Goal: Task Accomplishment & Management: Use online tool/utility

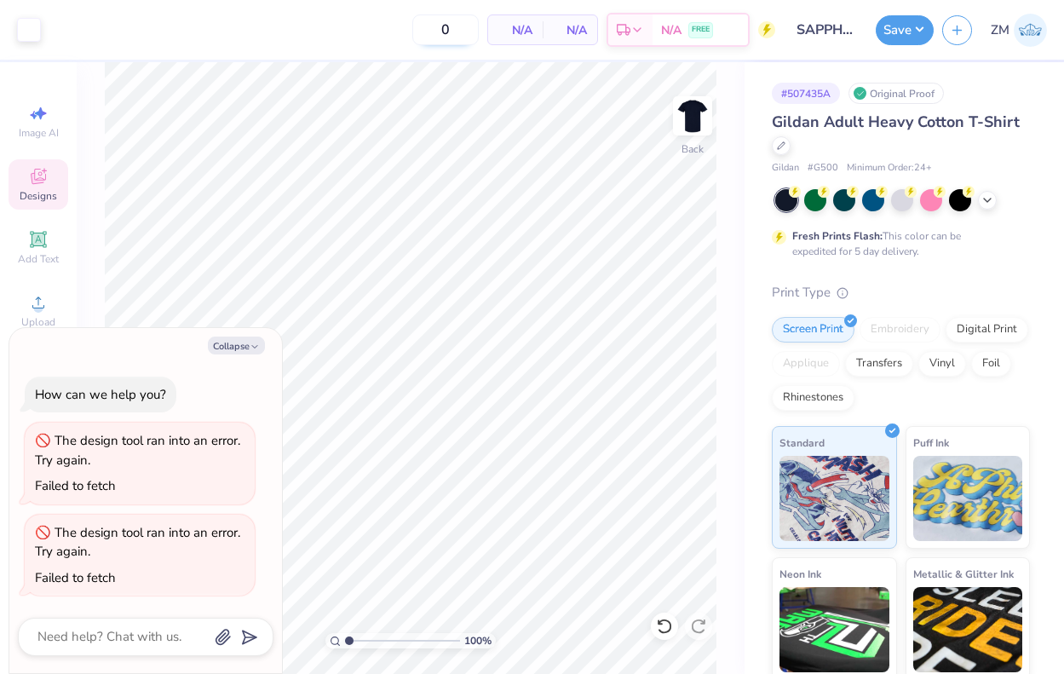
click at [453, 35] on input "0" at bounding box center [445, 29] width 66 height 31
type input "100"
click at [910, 37] on button "Save" at bounding box center [905, 28] width 58 height 30
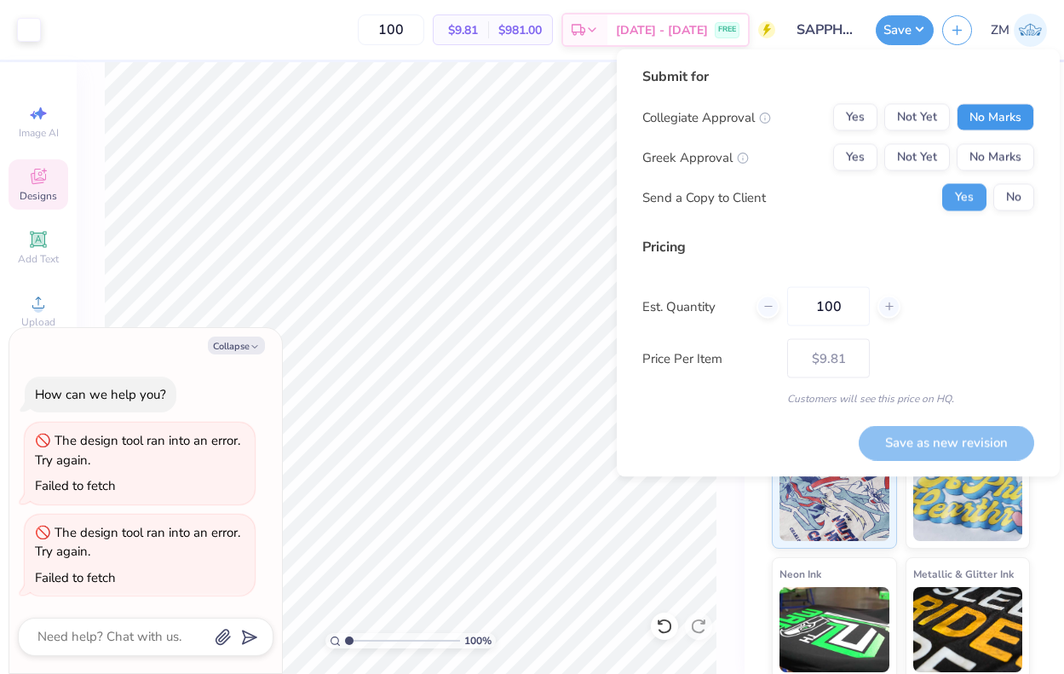
click at [1000, 123] on button "No Marks" at bounding box center [996, 117] width 78 height 27
click at [1000, 153] on button "No Marks" at bounding box center [996, 157] width 78 height 27
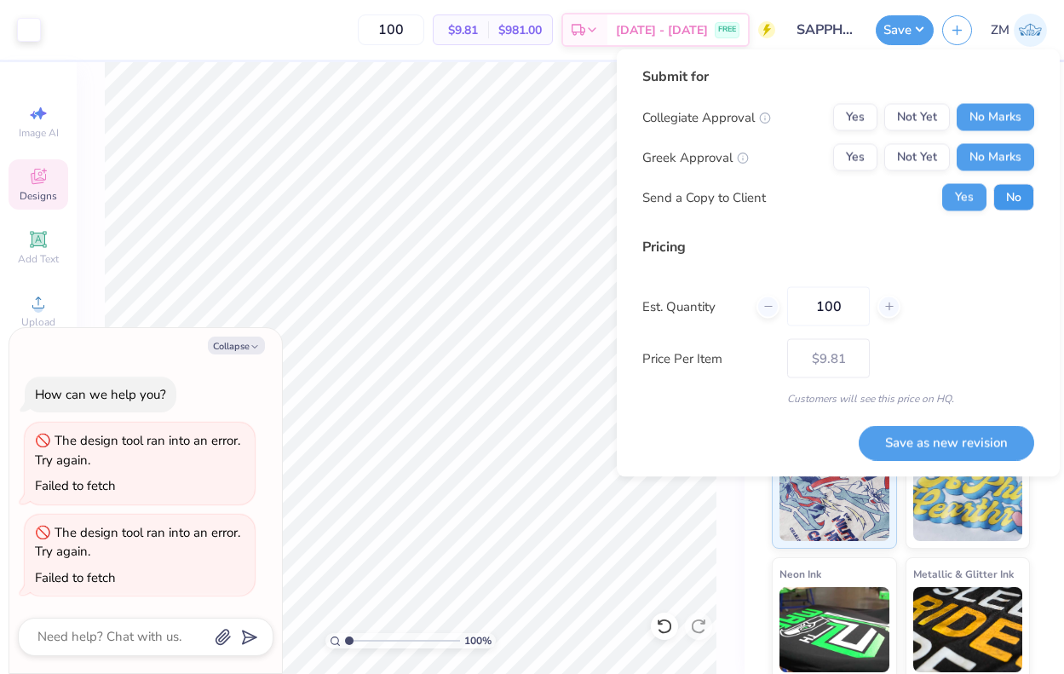
click at [1006, 188] on button "No" at bounding box center [1014, 197] width 41 height 27
type textarea "x"
click at [969, 453] on button "Save as new revision" at bounding box center [947, 442] width 176 height 35
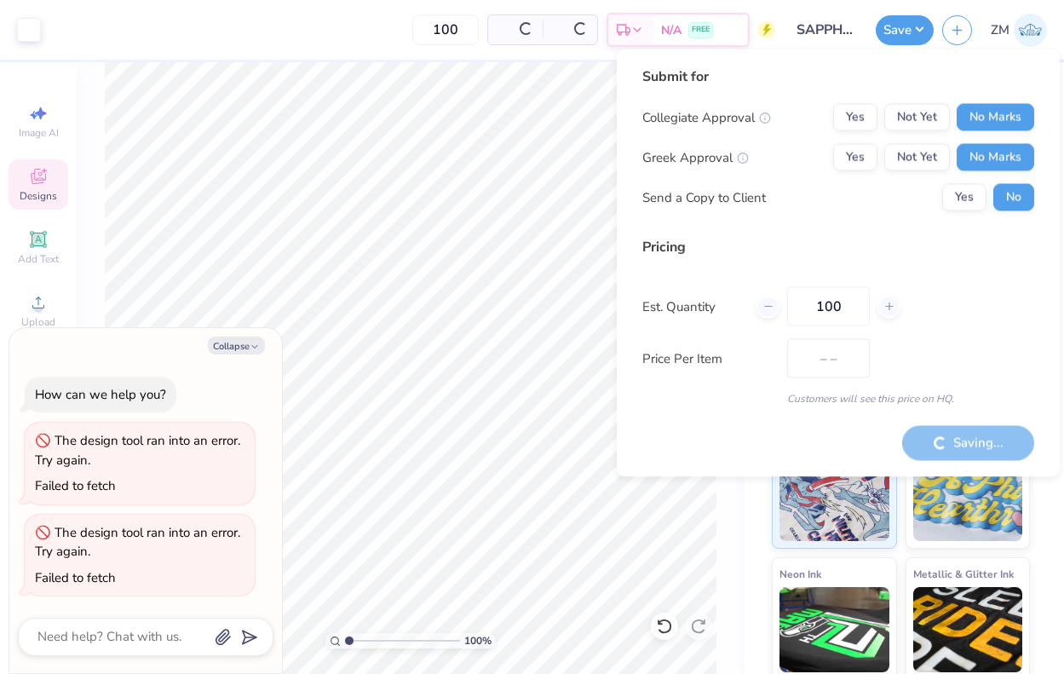
type input "$9.81"
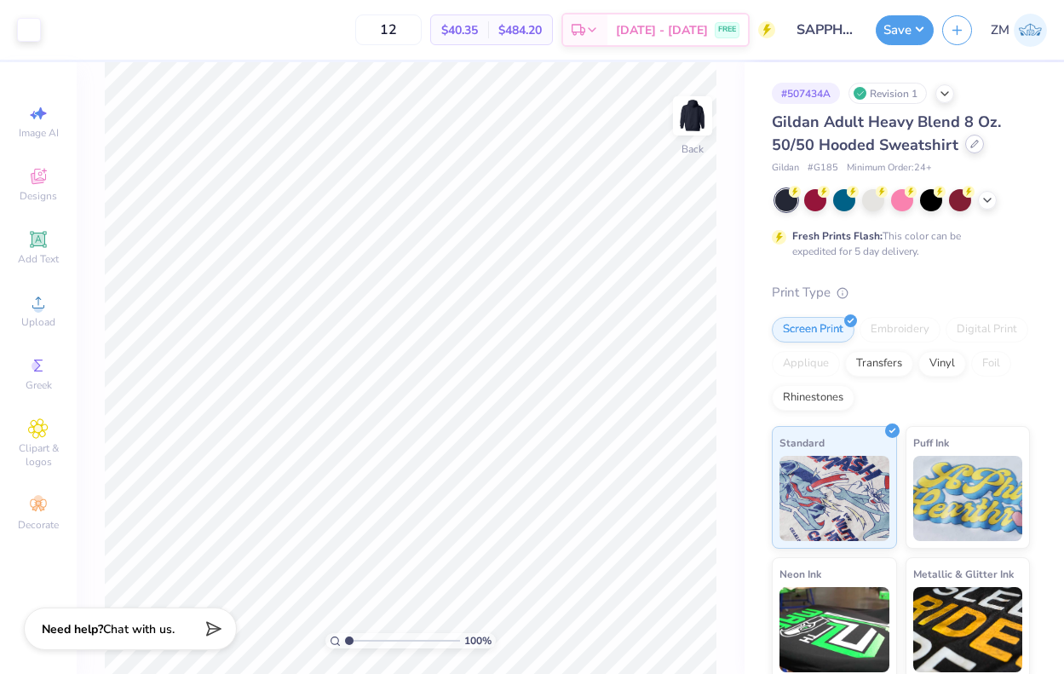
click at [973, 147] on icon at bounding box center [975, 144] width 9 height 9
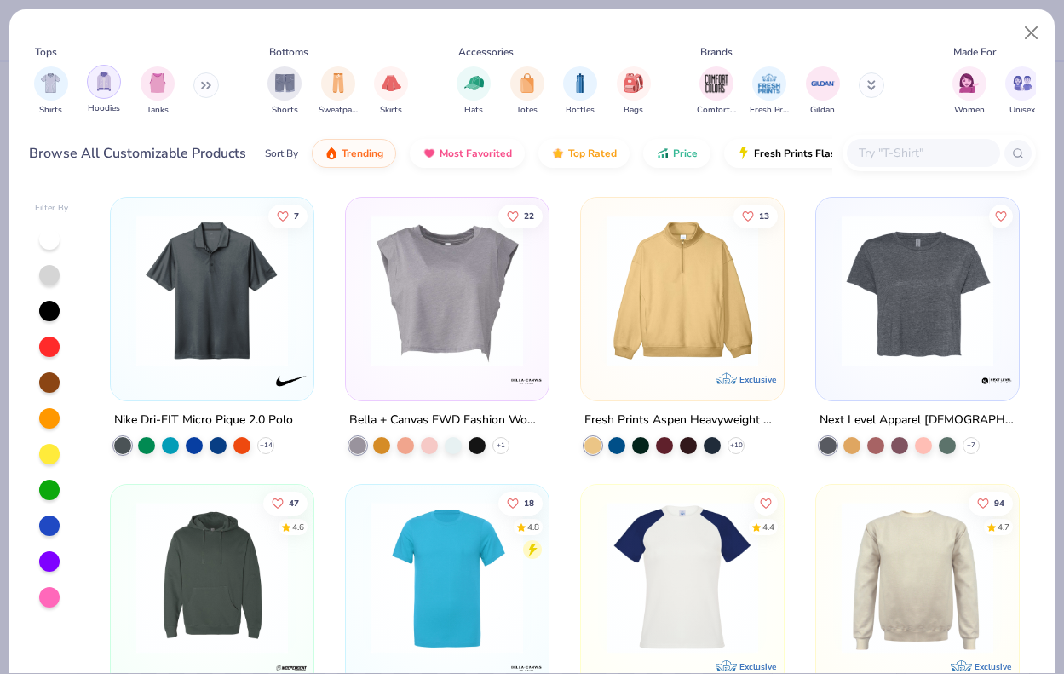
click at [104, 89] on img "filter for Hoodies" at bounding box center [104, 82] width 19 height 20
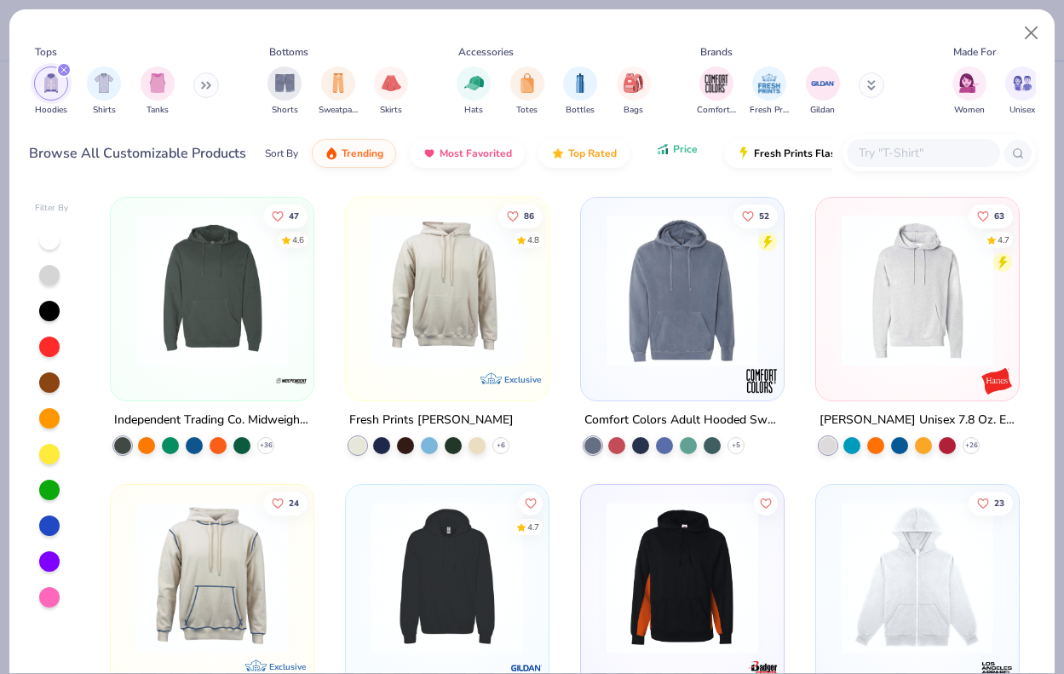
click at [695, 159] on button "Price" at bounding box center [676, 149] width 67 height 29
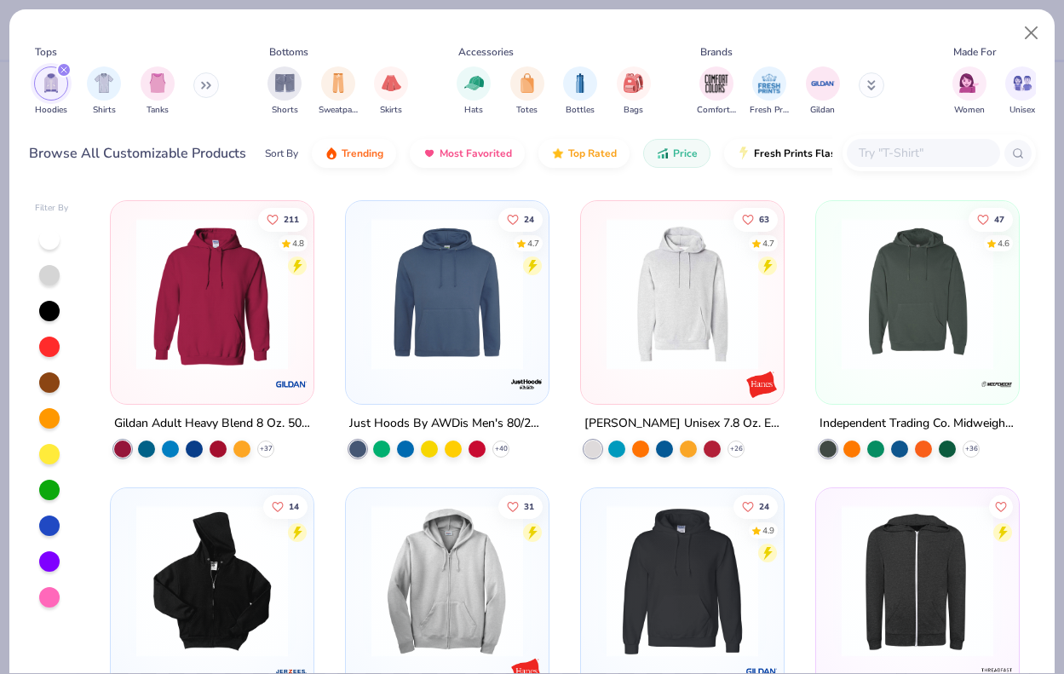
scroll to position [305, 0]
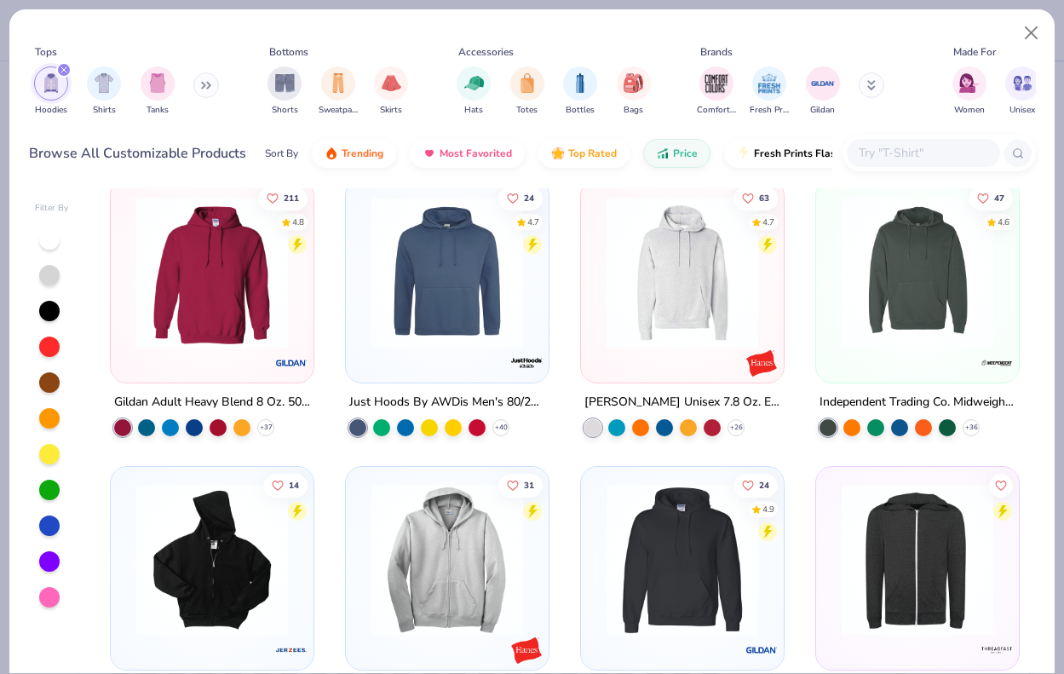
click at [700, 290] on img at bounding box center [682, 273] width 169 height 152
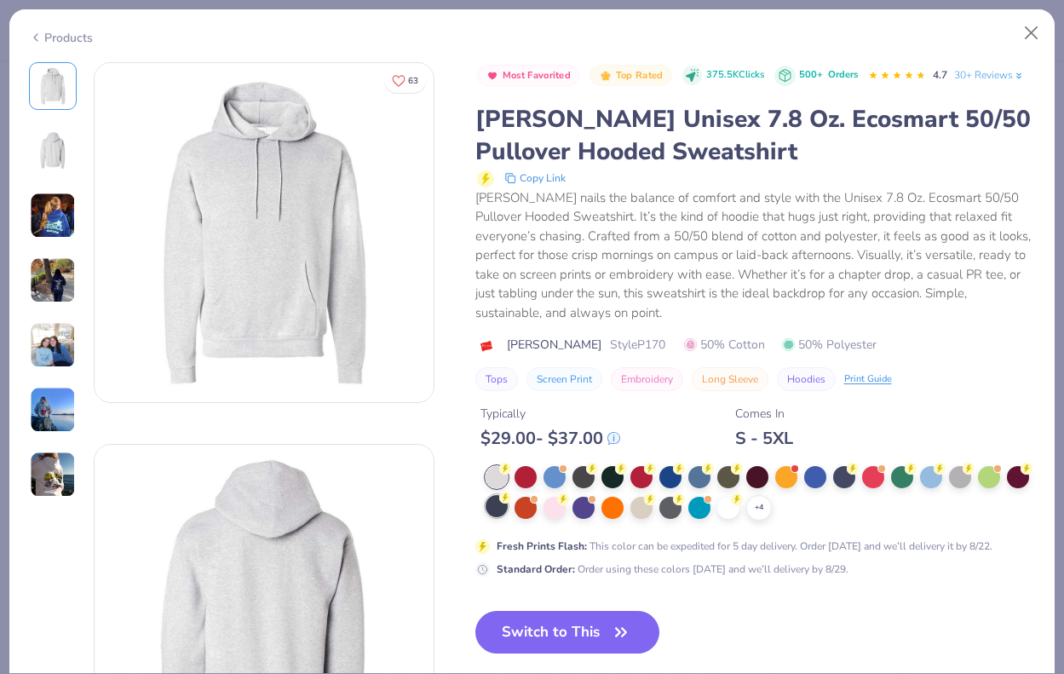
click at [493, 510] on div at bounding box center [497, 506] width 22 height 22
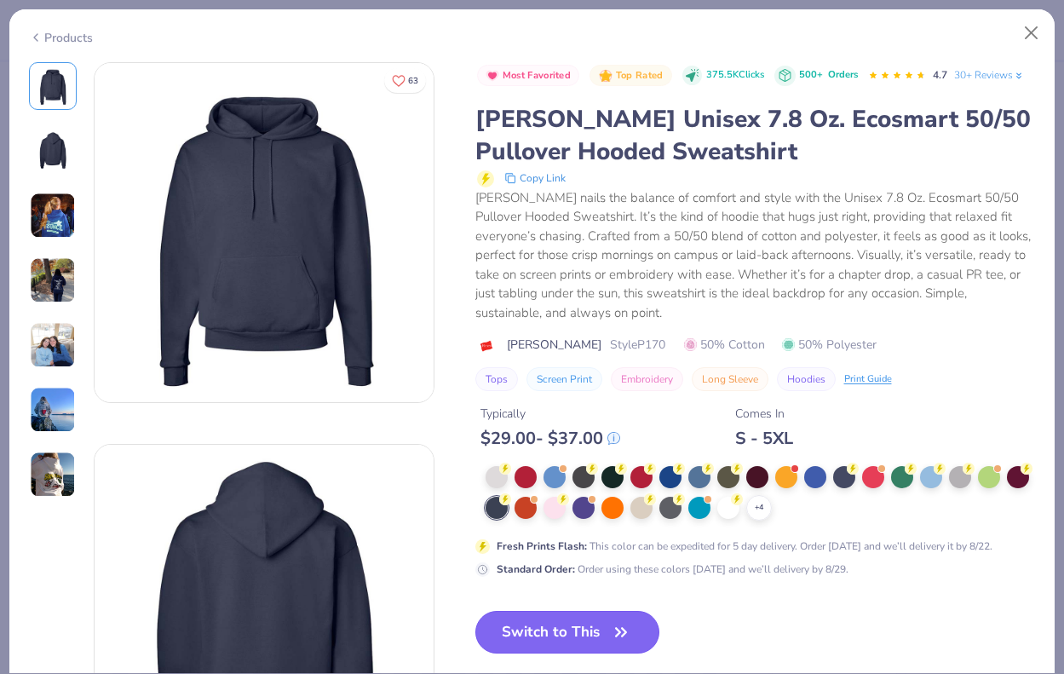
click at [569, 641] on button "Switch to This" at bounding box center [568, 632] width 185 height 43
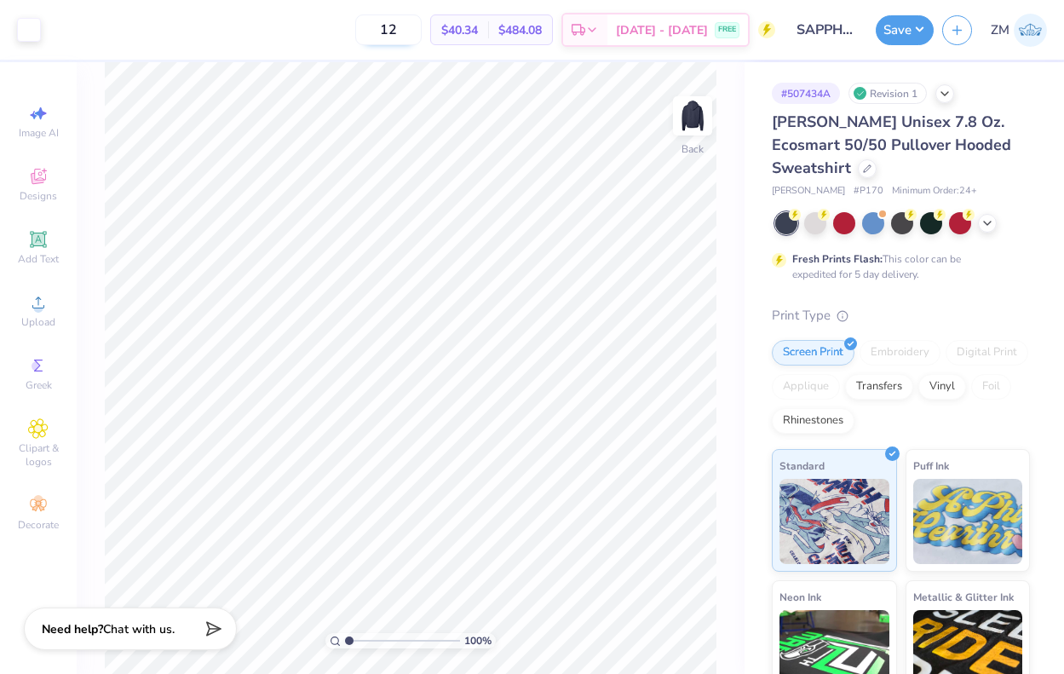
click at [415, 23] on input "12" at bounding box center [388, 29] width 66 height 31
click at [414, 23] on input "12" at bounding box center [388, 29] width 66 height 31
type input "100"
click at [913, 40] on button "Save" at bounding box center [905, 28] width 58 height 30
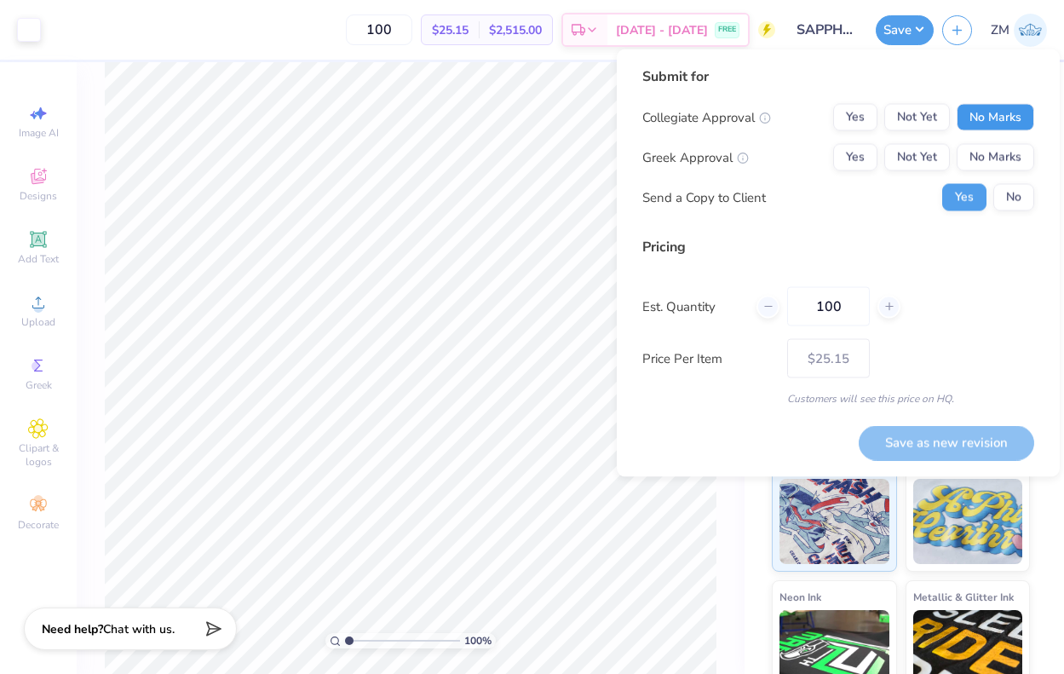
click at [997, 122] on button "No Marks" at bounding box center [996, 117] width 78 height 27
click at [998, 159] on button "No Marks" at bounding box center [996, 157] width 78 height 27
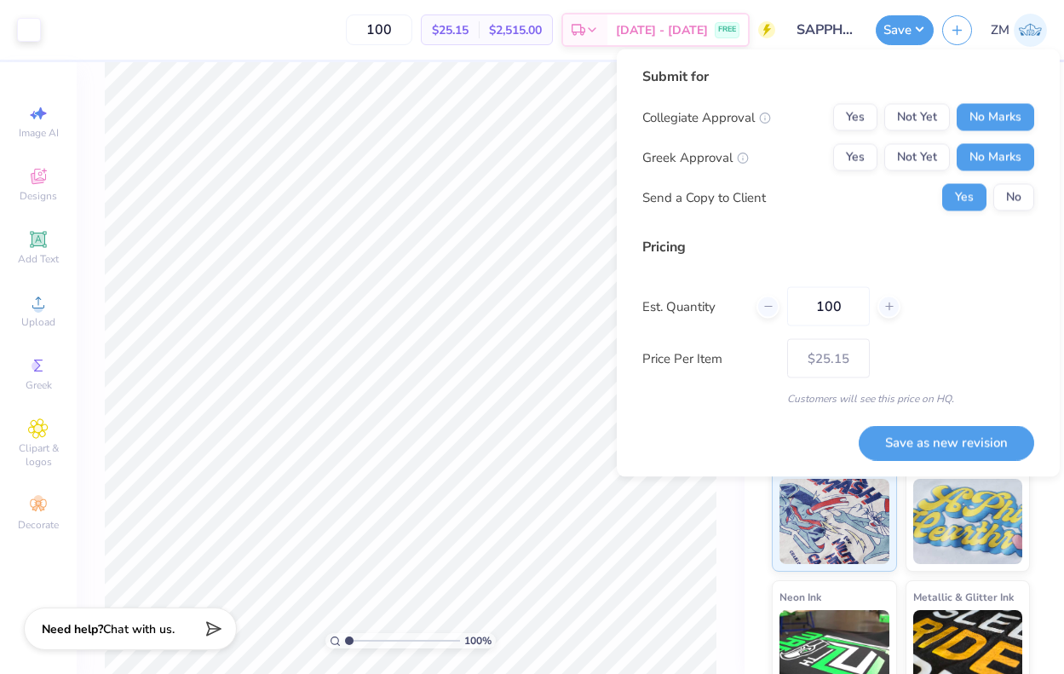
click at [1000, 177] on div "Collegiate Approval Yes Not Yet No Marks Greek Approval Yes Not Yet No Marks Se…" at bounding box center [839, 157] width 392 height 107
click at [1018, 197] on button "No" at bounding box center [1014, 197] width 41 height 27
click at [957, 441] on button "Save as new revision" at bounding box center [947, 442] width 176 height 35
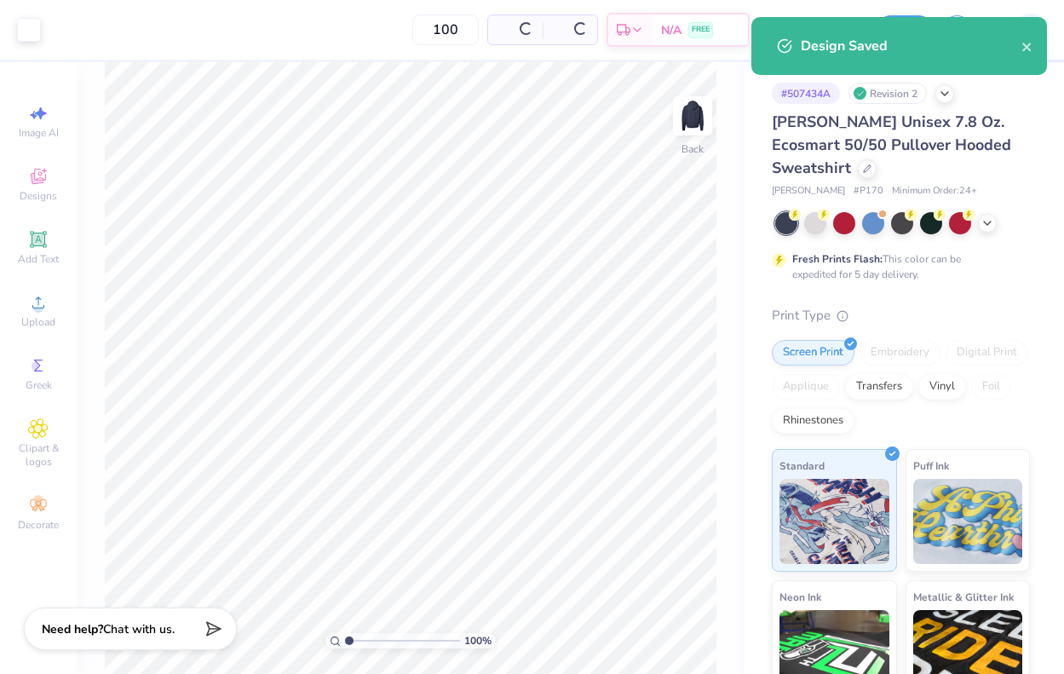
type input "$25.15"
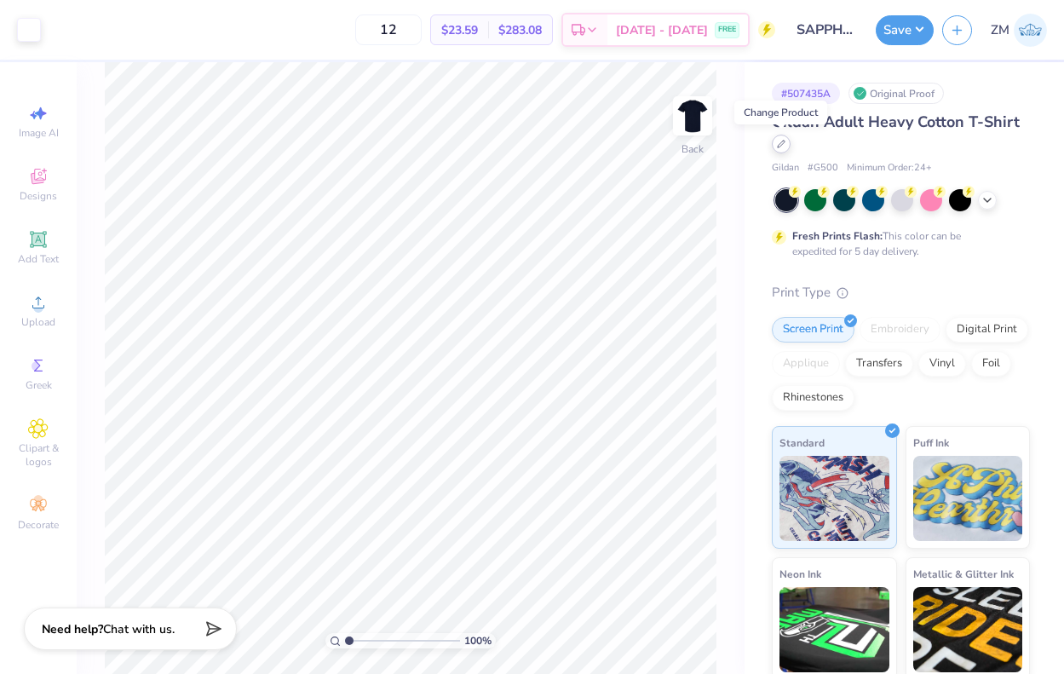
click at [781, 143] on icon at bounding box center [781, 144] width 7 height 7
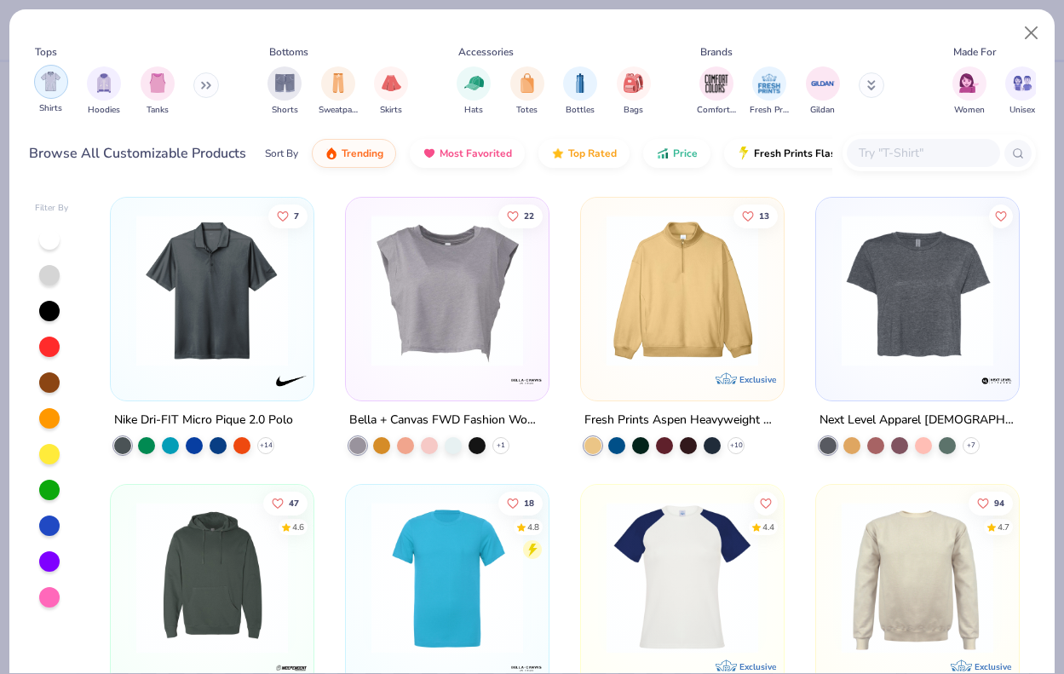
click at [41, 86] on img "filter for Shirts" at bounding box center [51, 82] width 20 height 20
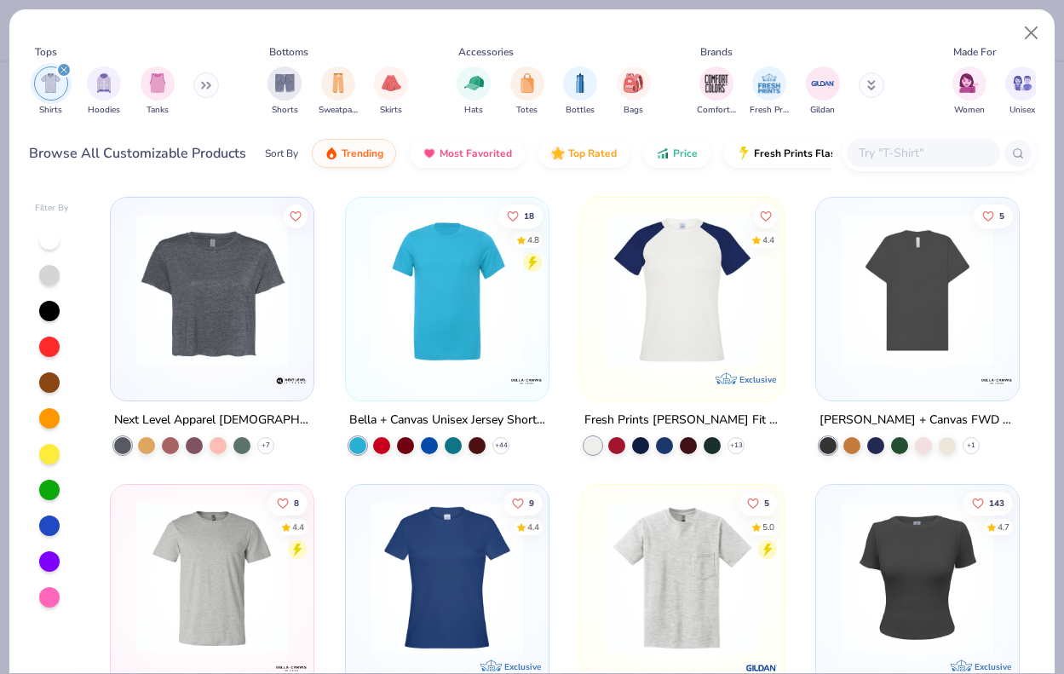
click at [199, 89] on button at bounding box center [206, 85] width 26 height 26
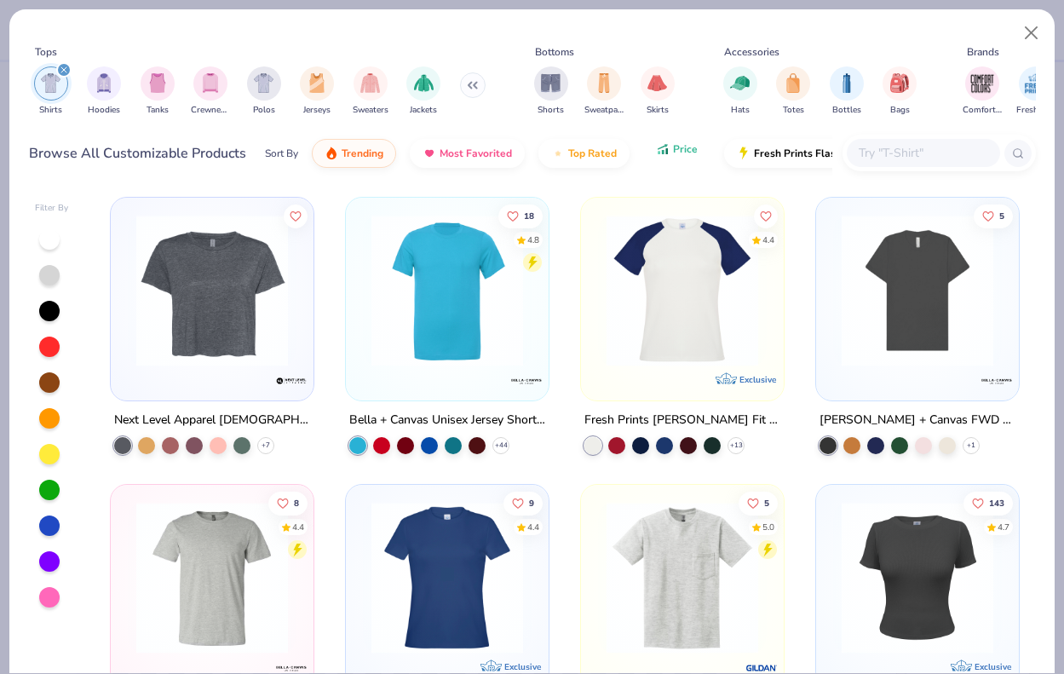
click at [673, 160] on button "Price" at bounding box center [676, 149] width 67 height 29
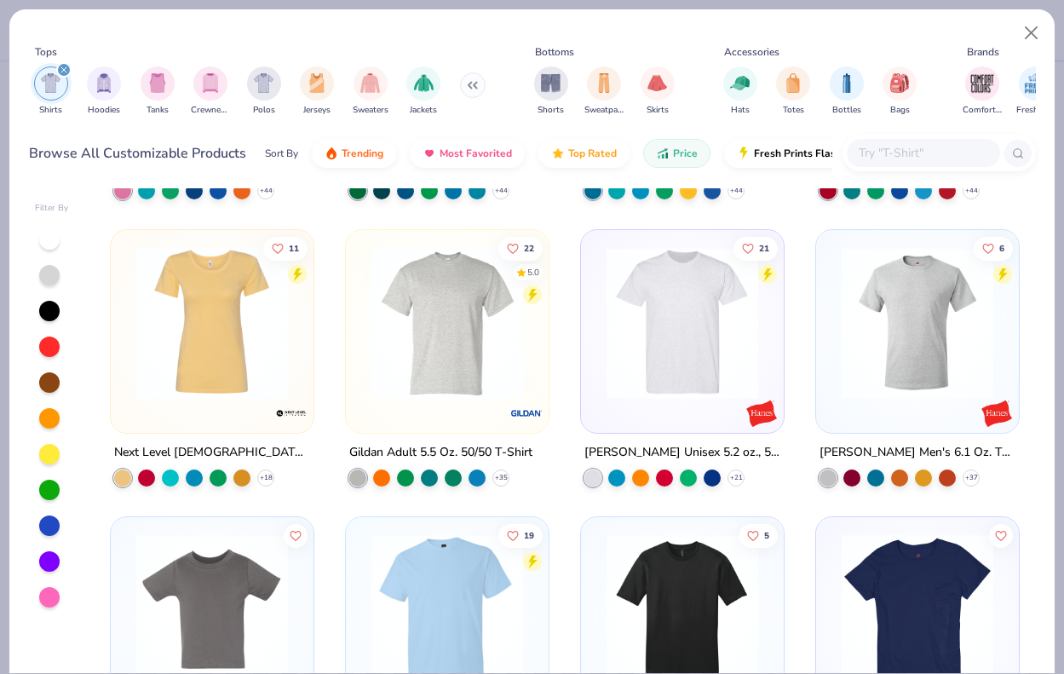
scroll to position [250, 0]
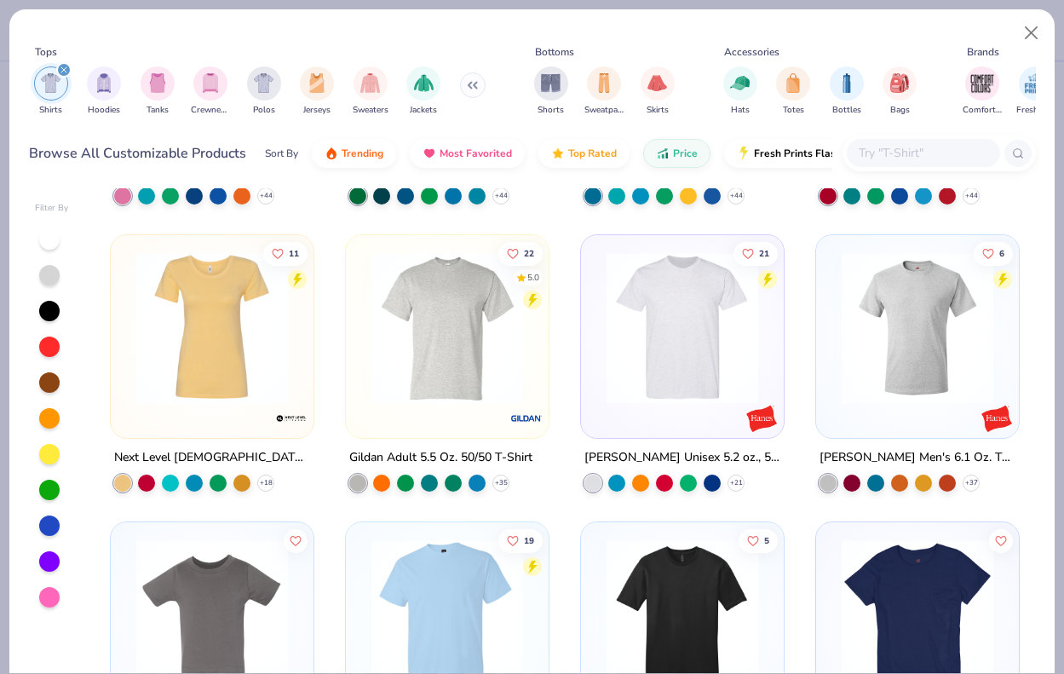
click at [662, 375] on img at bounding box center [682, 328] width 169 height 152
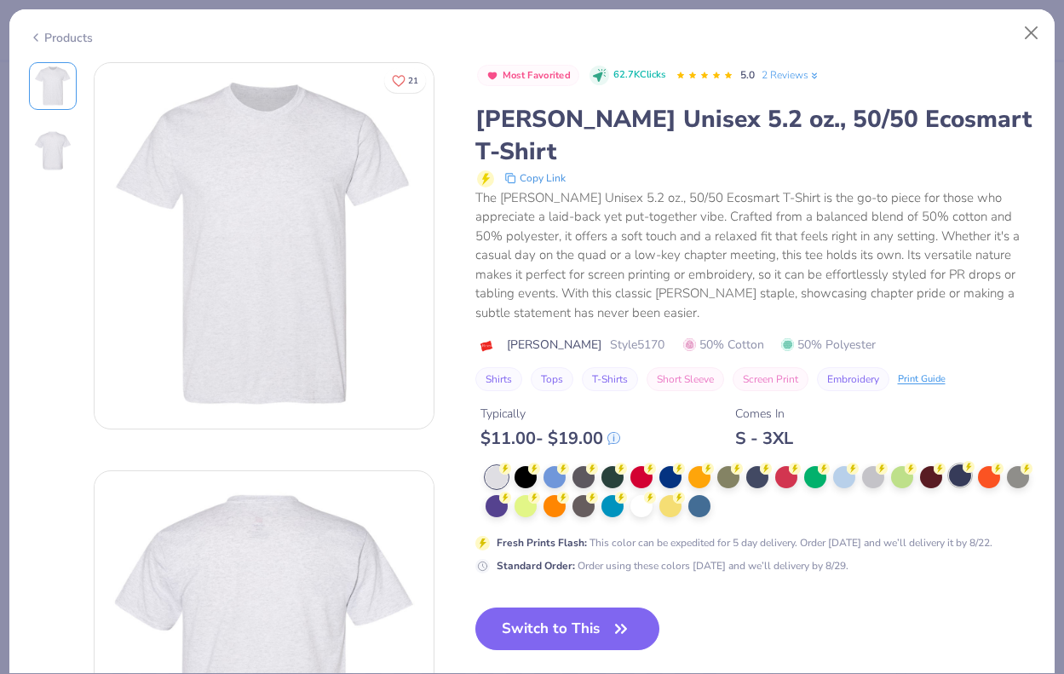
click at [958, 464] on div at bounding box center [960, 475] width 22 height 22
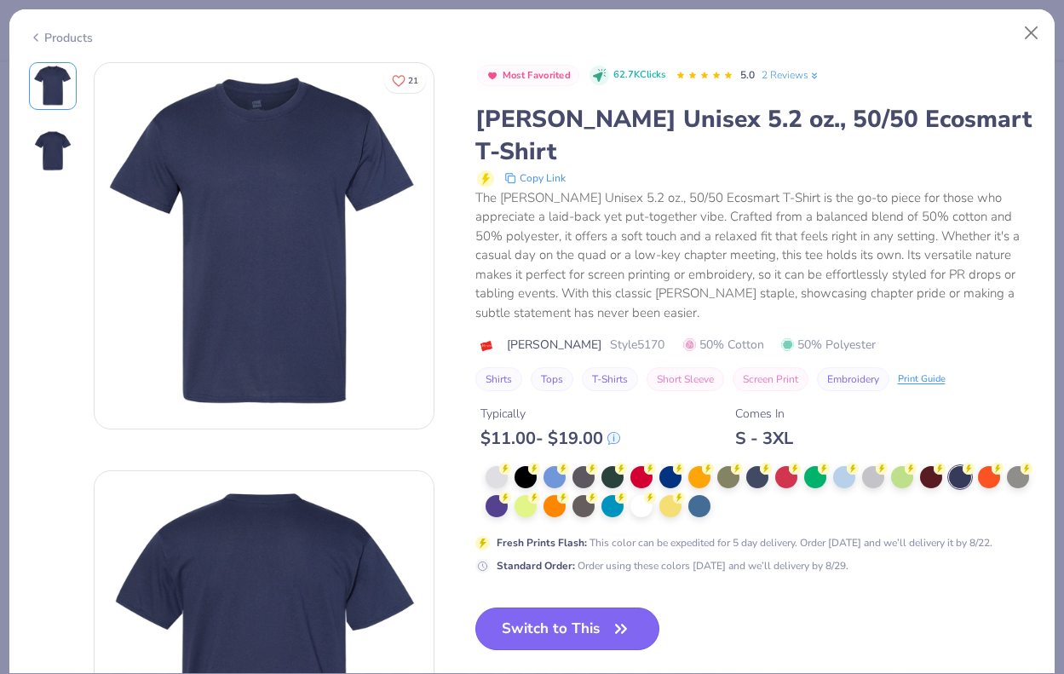
click at [591, 608] on button "Switch to This" at bounding box center [568, 629] width 185 height 43
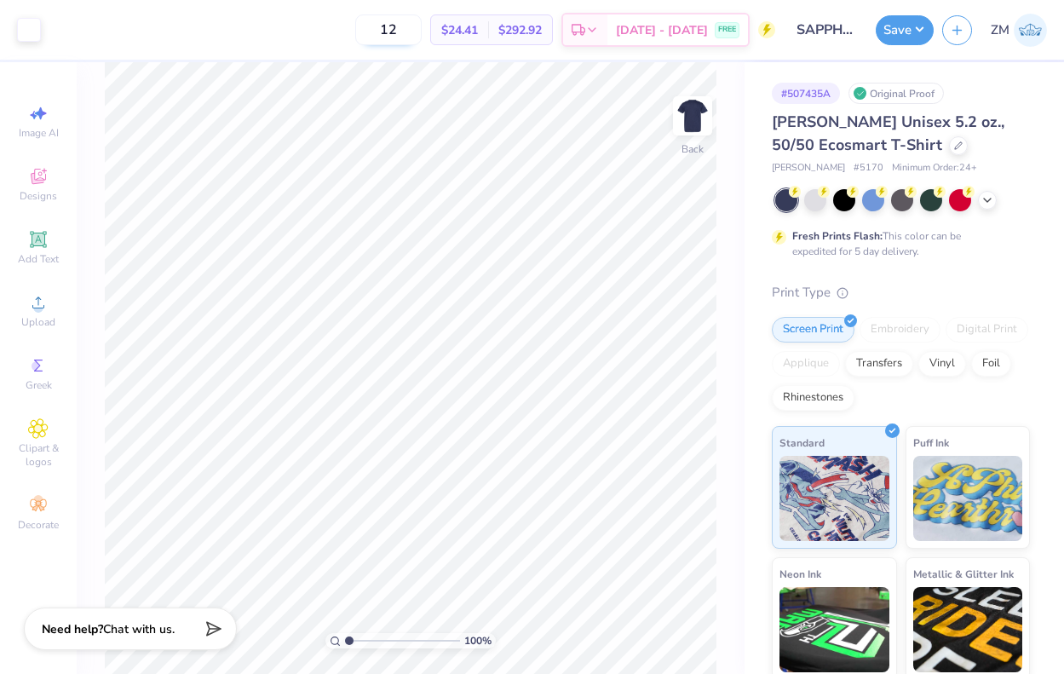
click at [410, 31] on input "12" at bounding box center [388, 29] width 66 height 31
click at [411, 32] on input "12" at bounding box center [388, 29] width 66 height 31
type input "100"
click at [949, 148] on div at bounding box center [958, 144] width 19 height 19
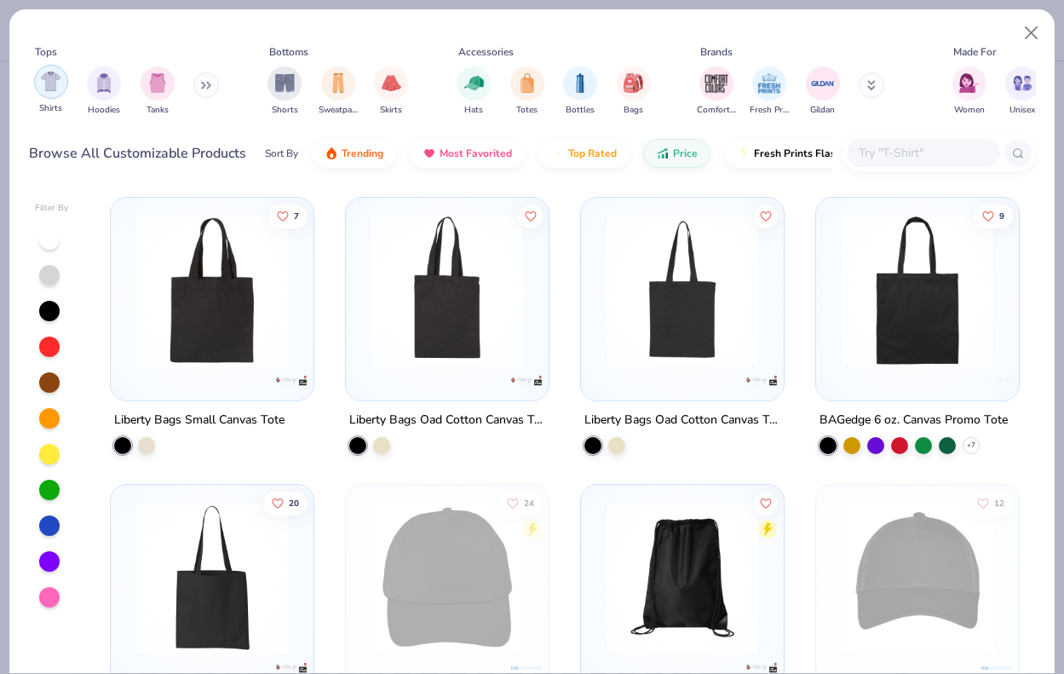
click at [49, 81] on img "filter for Shirts" at bounding box center [51, 82] width 20 height 20
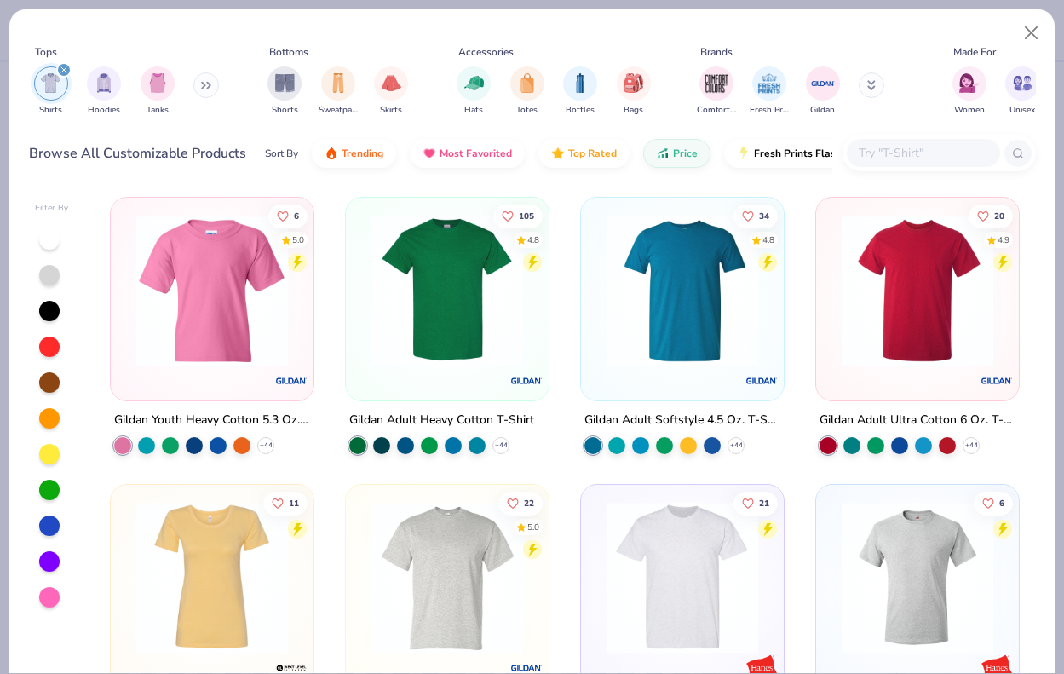
scroll to position [14, 0]
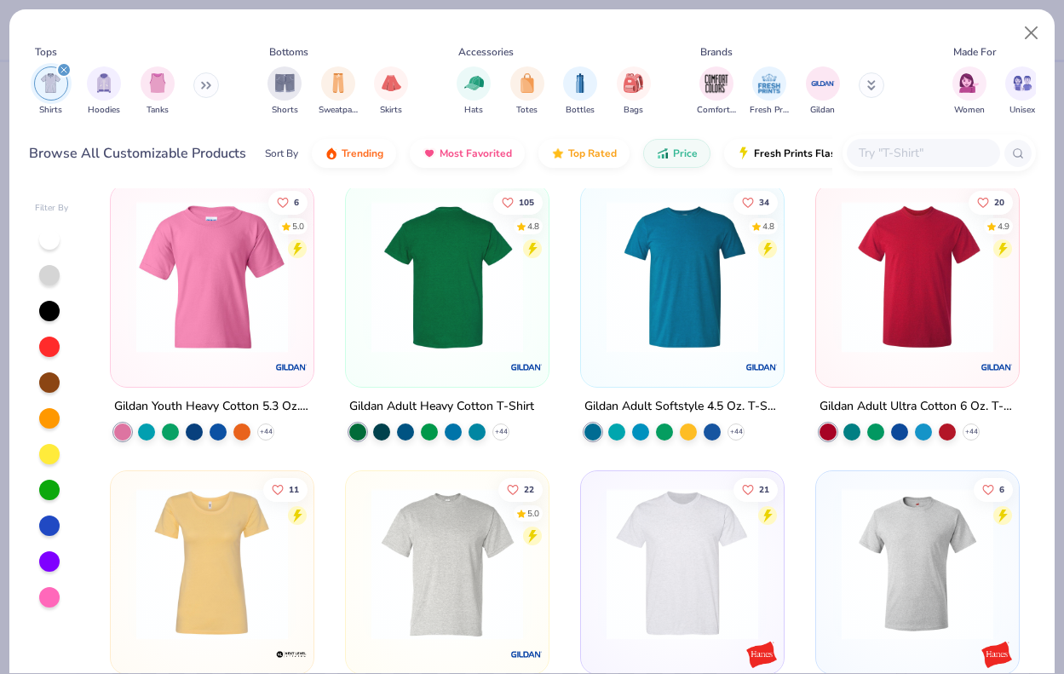
click at [363, 321] on img at bounding box center [278, 277] width 169 height 152
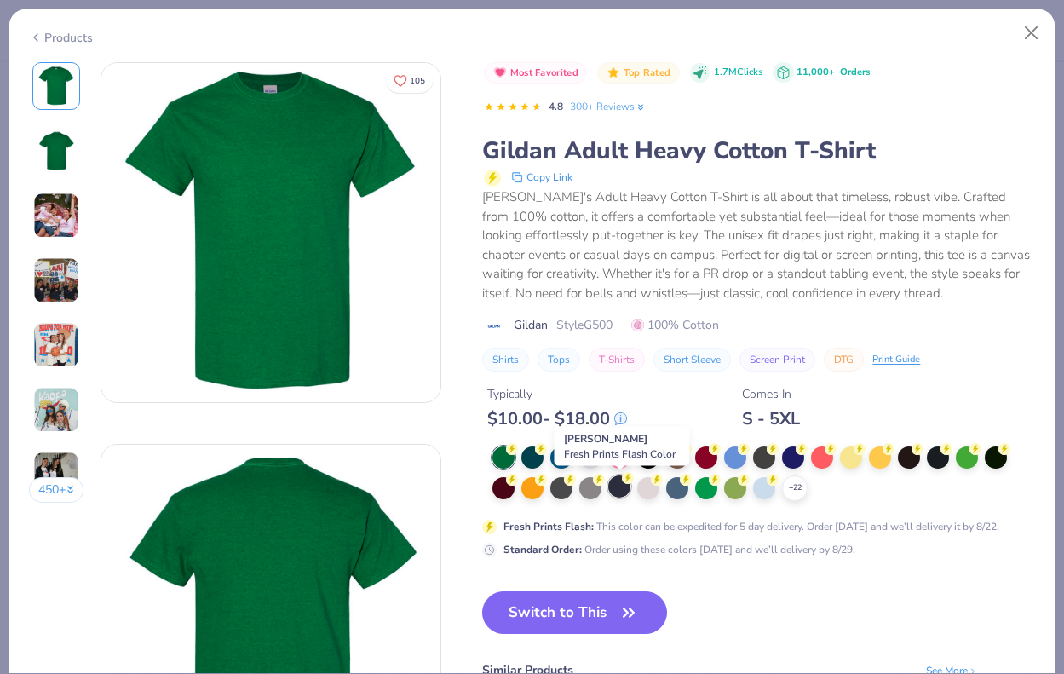
click at [620, 493] on div at bounding box center [619, 487] width 22 height 22
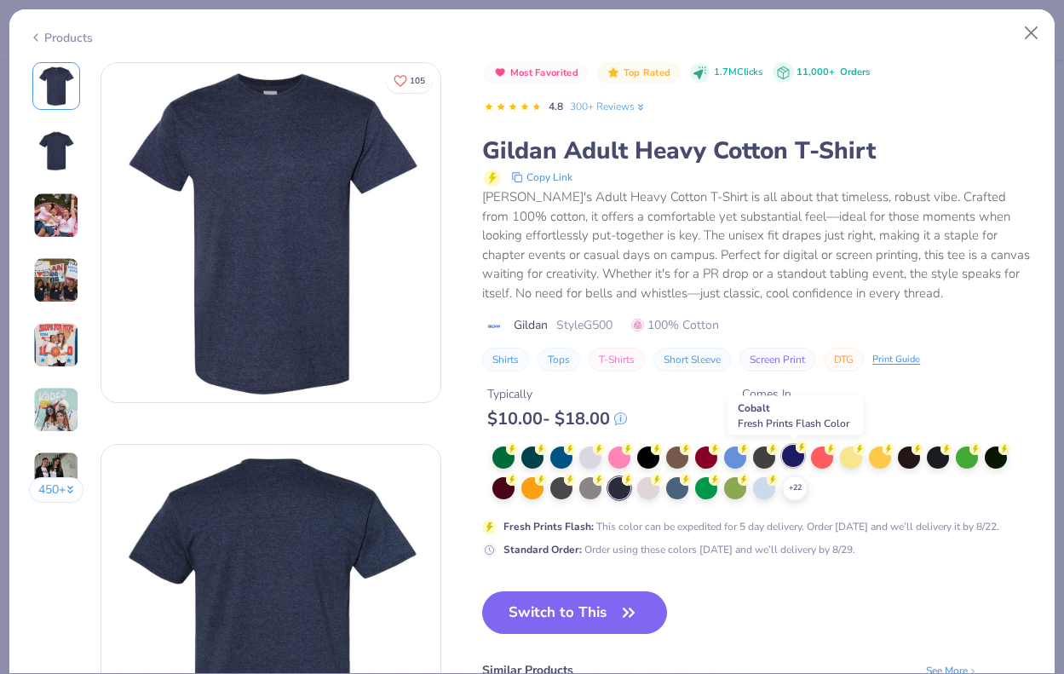
click at [791, 461] on div at bounding box center [793, 456] width 22 height 22
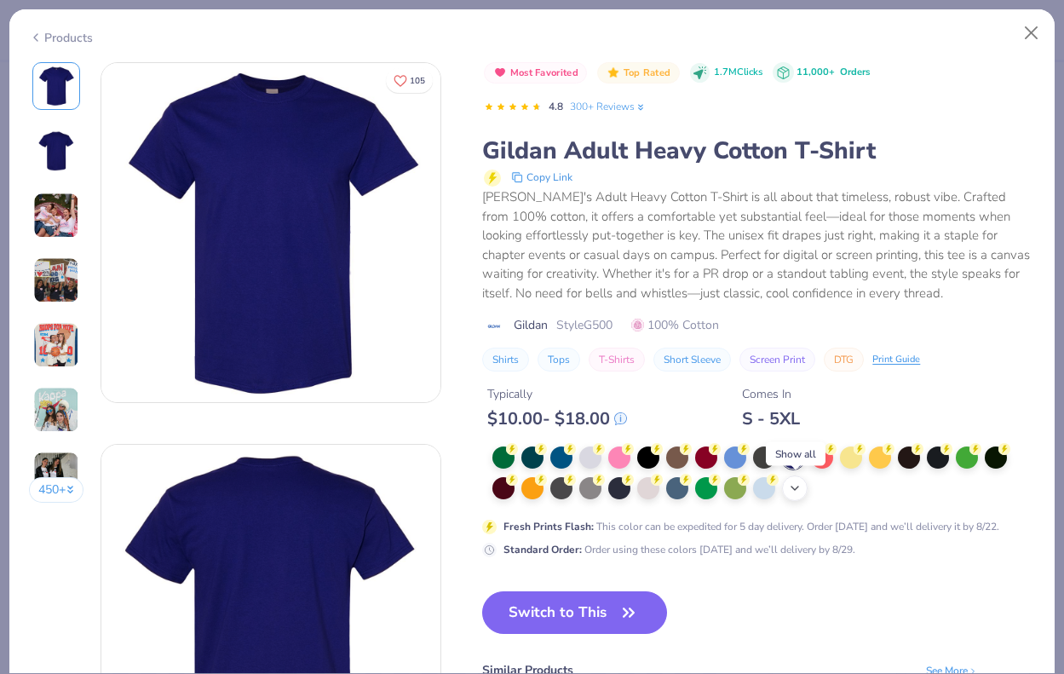
click at [796, 499] on div "+ 22" at bounding box center [795, 489] width 26 height 26
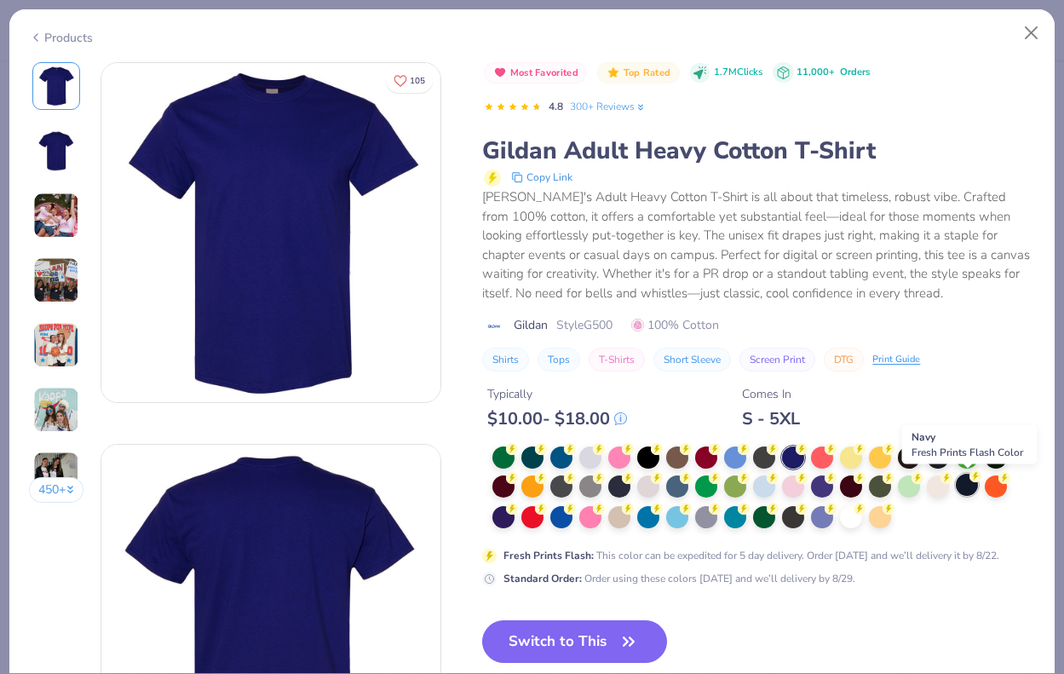
click at [969, 485] on div at bounding box center [967, 485] width 22 height 22
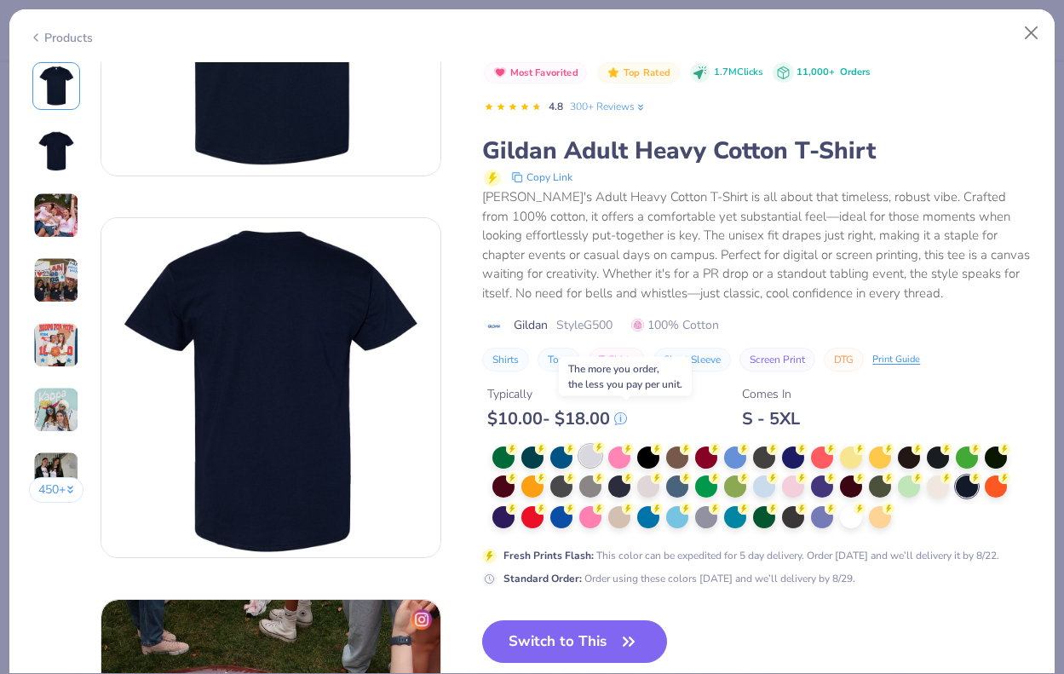
scroll to position [256, 0]
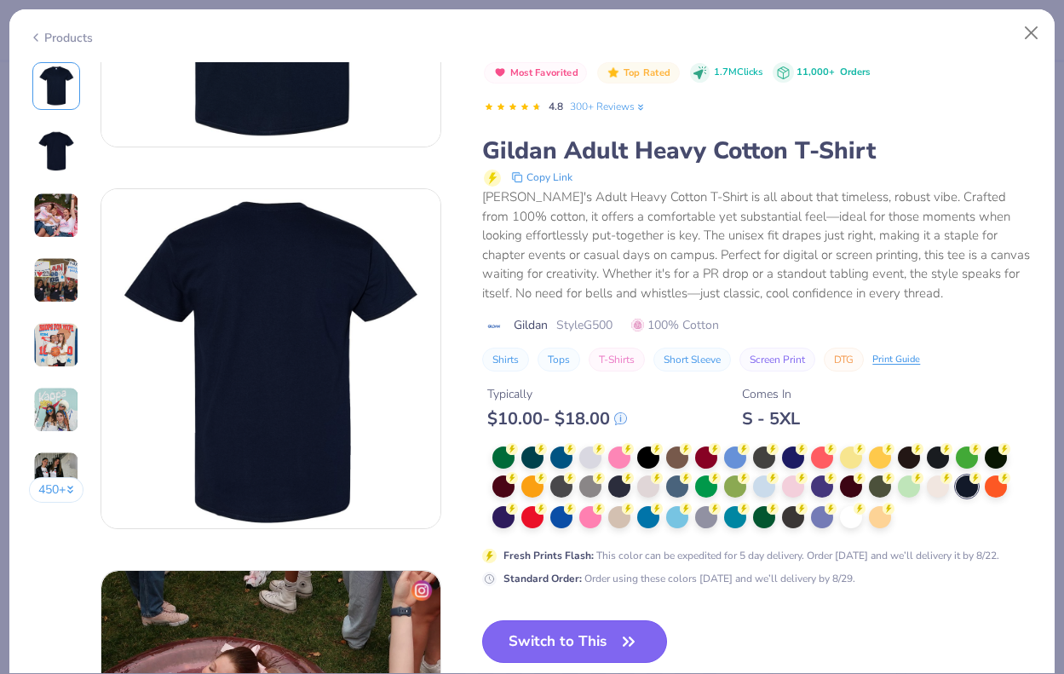
click at [563, 642] on button "Switch to This" at bounding box center [574, 641] width 185 height 43
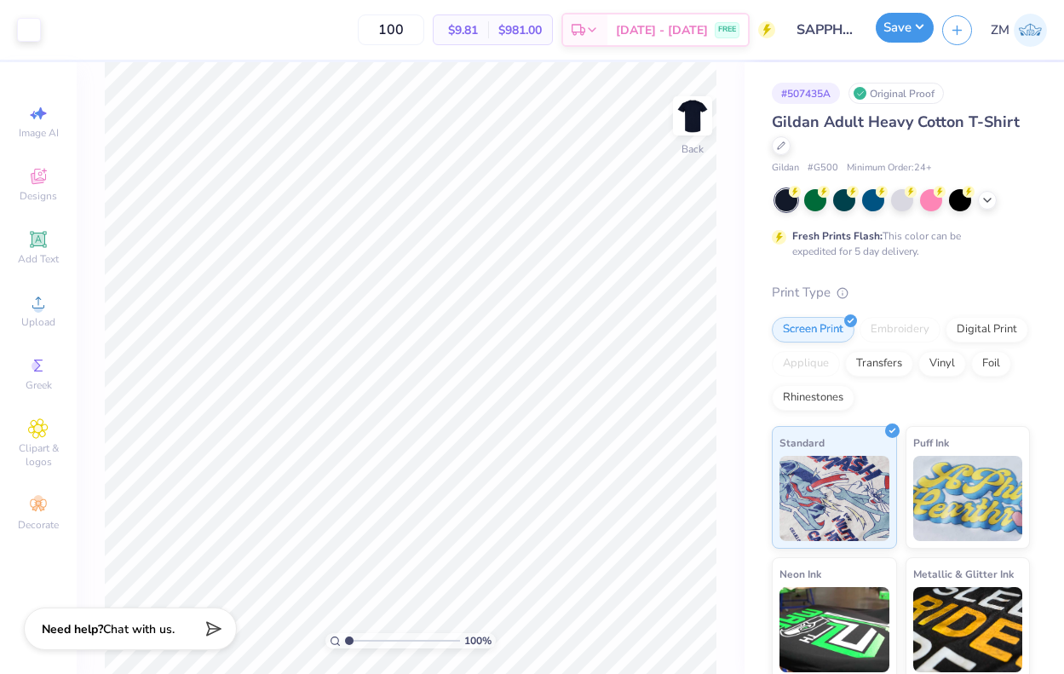
click at [907, 26] on button "Save" at bounding box center [905, 28] width 58 height 30
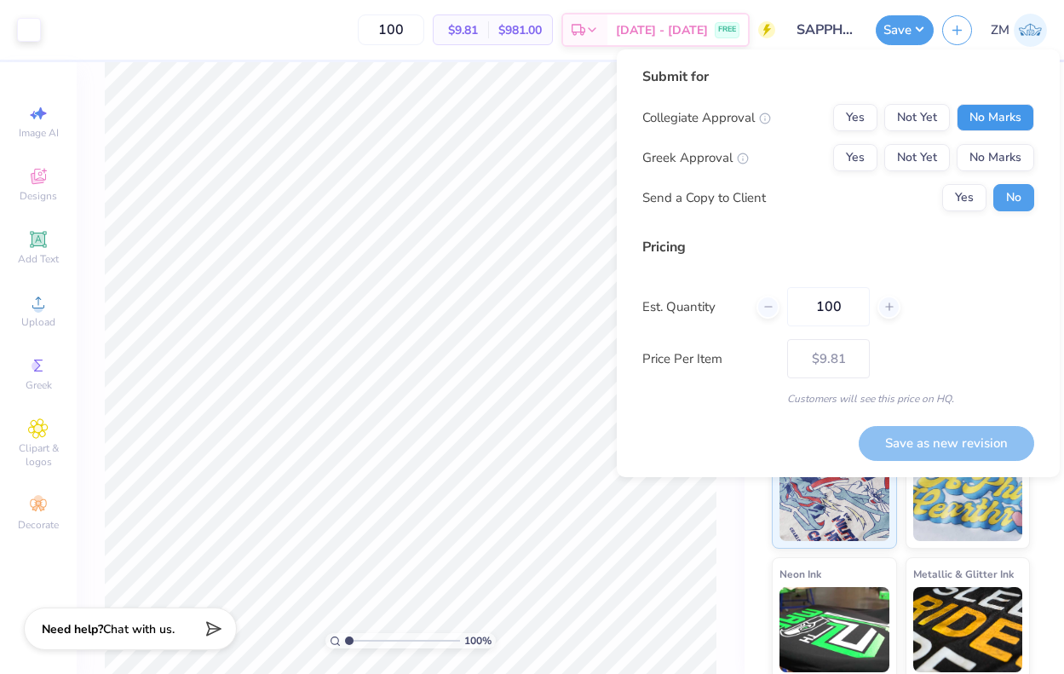
click at [995, 122] on button "No Marks" at bounding box center [996, 117] width 78 height 27
click at [995, 149] on button "No Marks" at bounding box center [996, 157] width 78 height 27
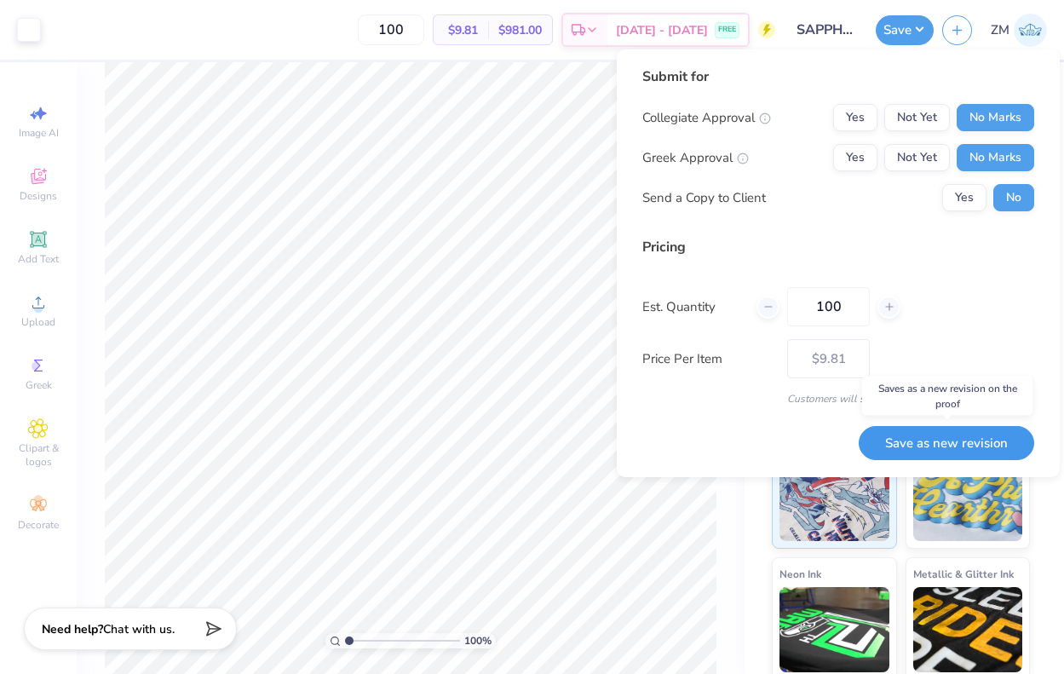
click at [914, 442] on button "Save as new revision" at bounding box center [947, 443] width 176 height 35
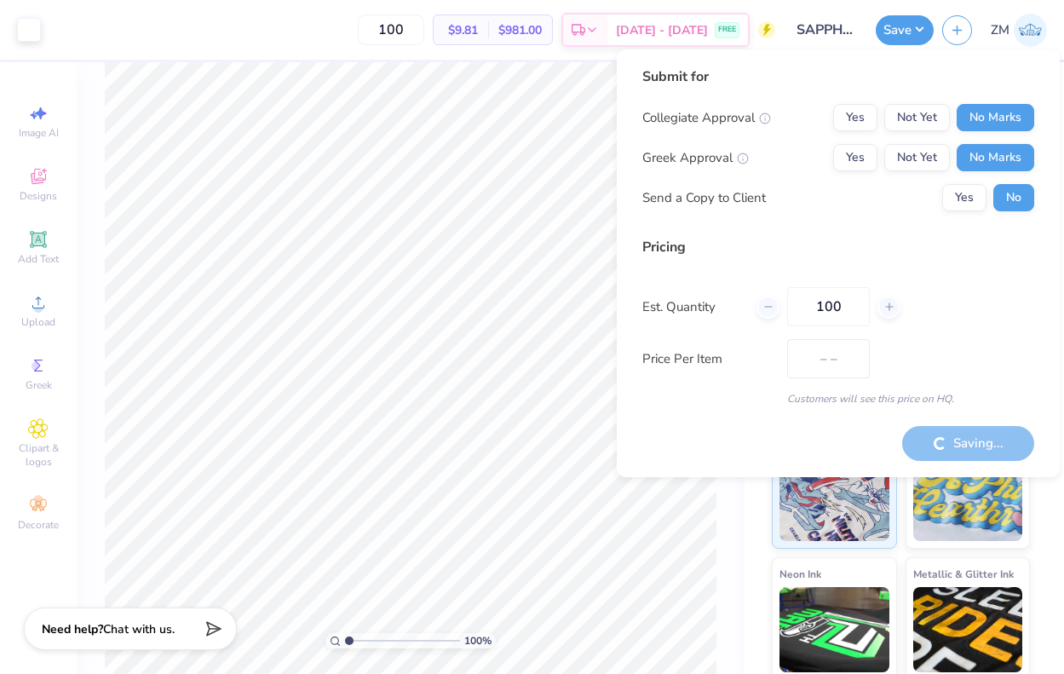
type input "$9.81"
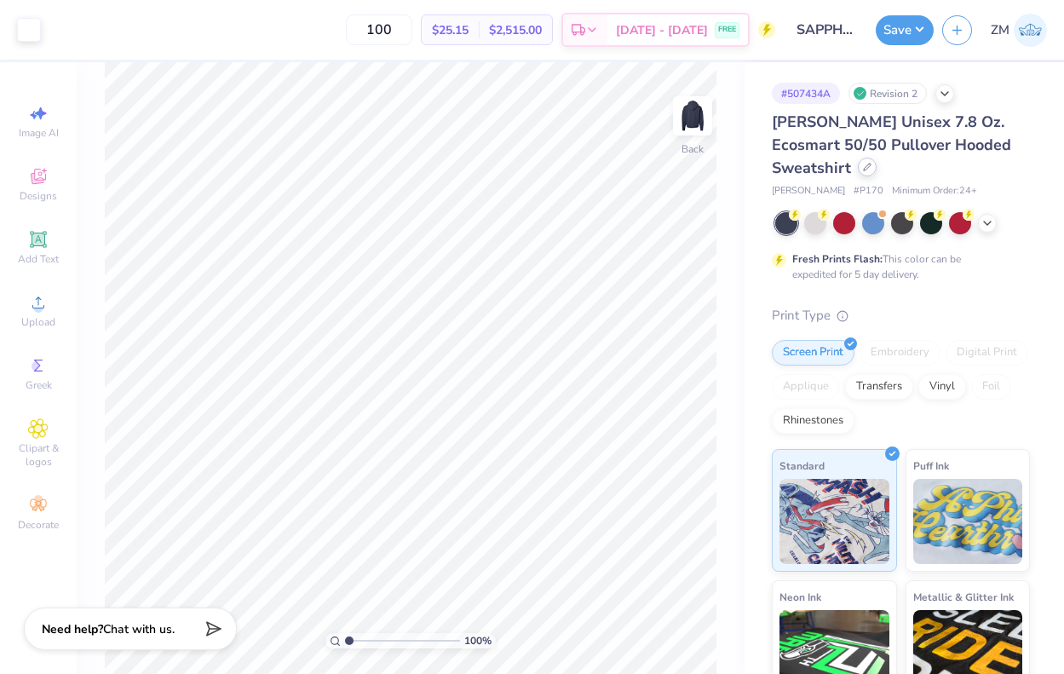
click at [863, 168] on icon at bounding box center [867, 167] width 9 height 9
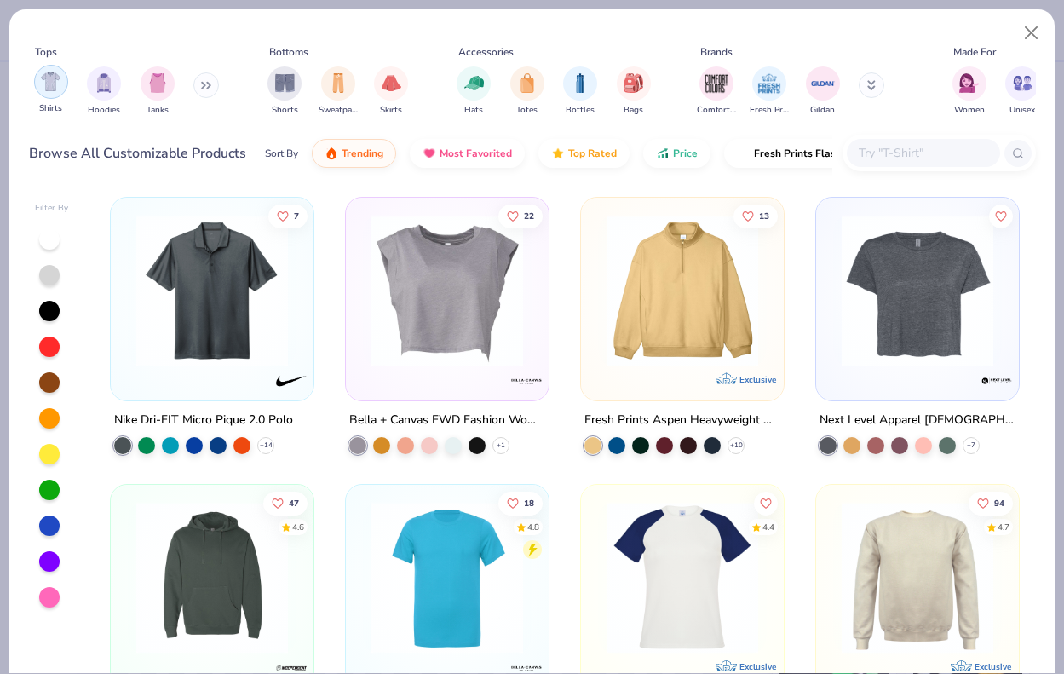
click at [57, 84] on img "filter for Shirts" at bounding box center [51, 82] width 20 height 20
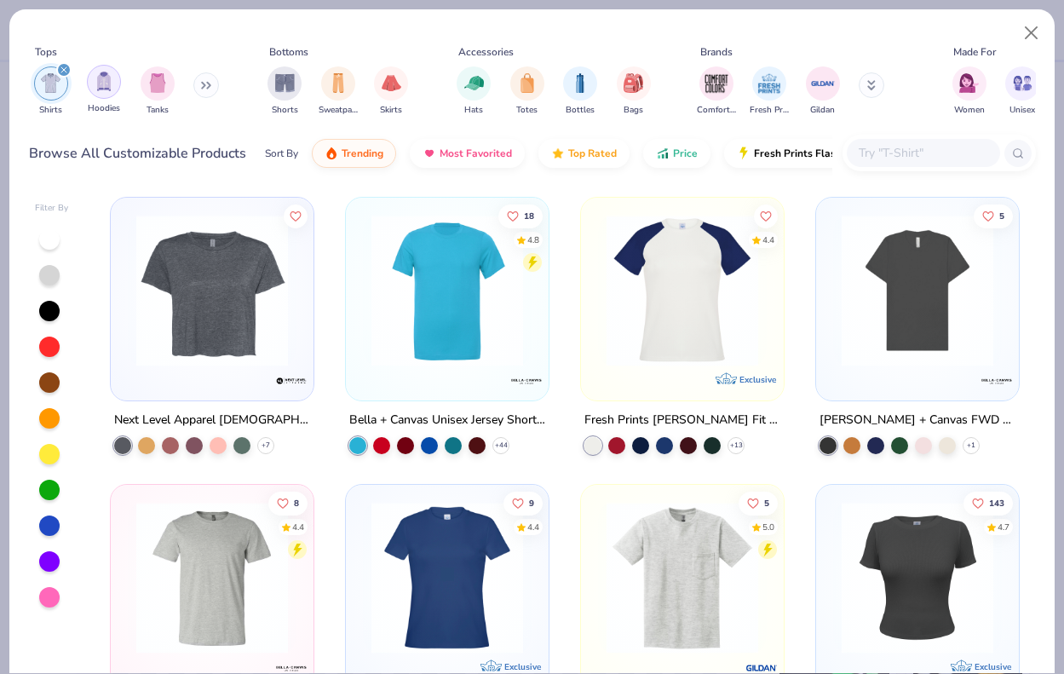
click at [99, 84] on img "filter for Hoodies" at bounding box center [104, 82] width 19 height 20
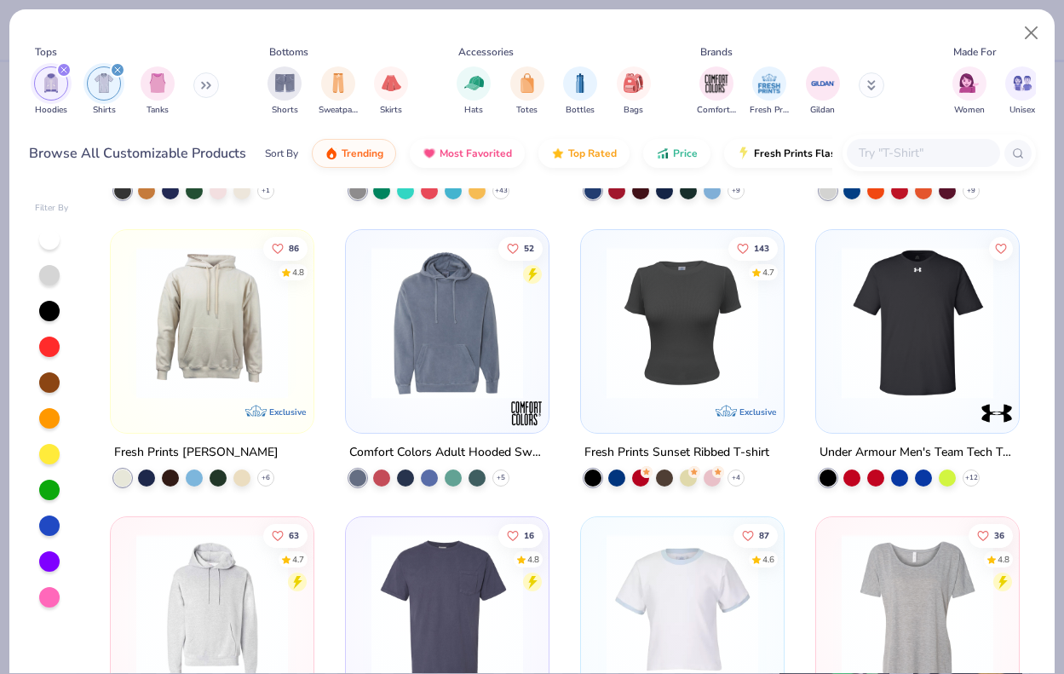
scroll to position [558, 0]
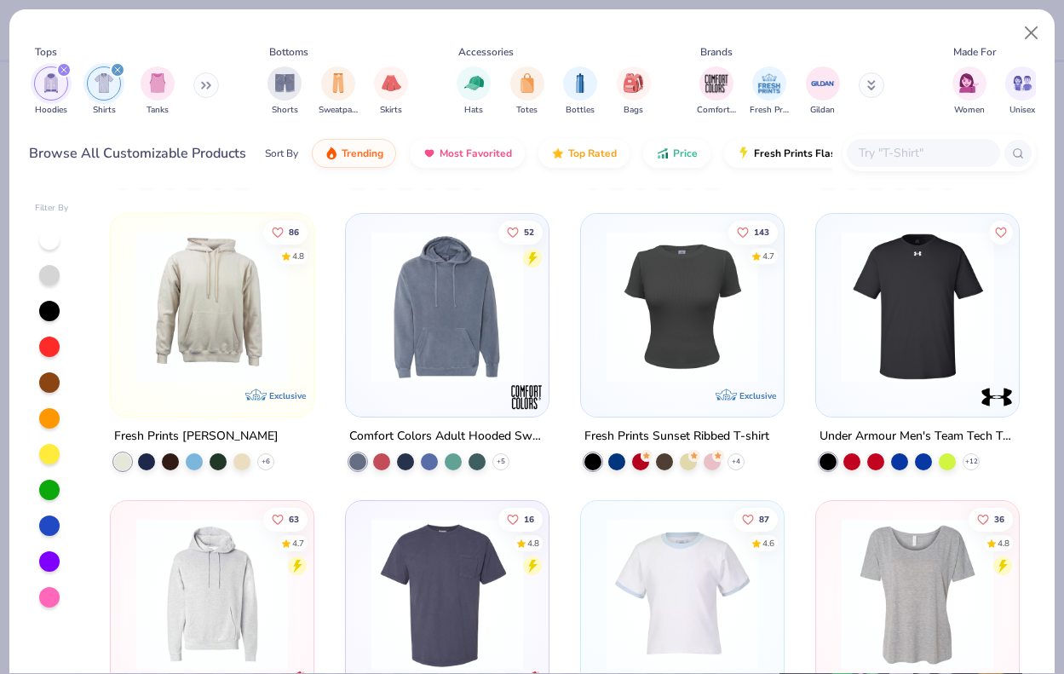
click at [118, 60] on div "Hoodies Shirts Tanks" at bounding box center [127, 91] width 196 height 63
click at [118, 65] on div "filter for Shirts" at bounding box center [117, 69] width 15 height 15
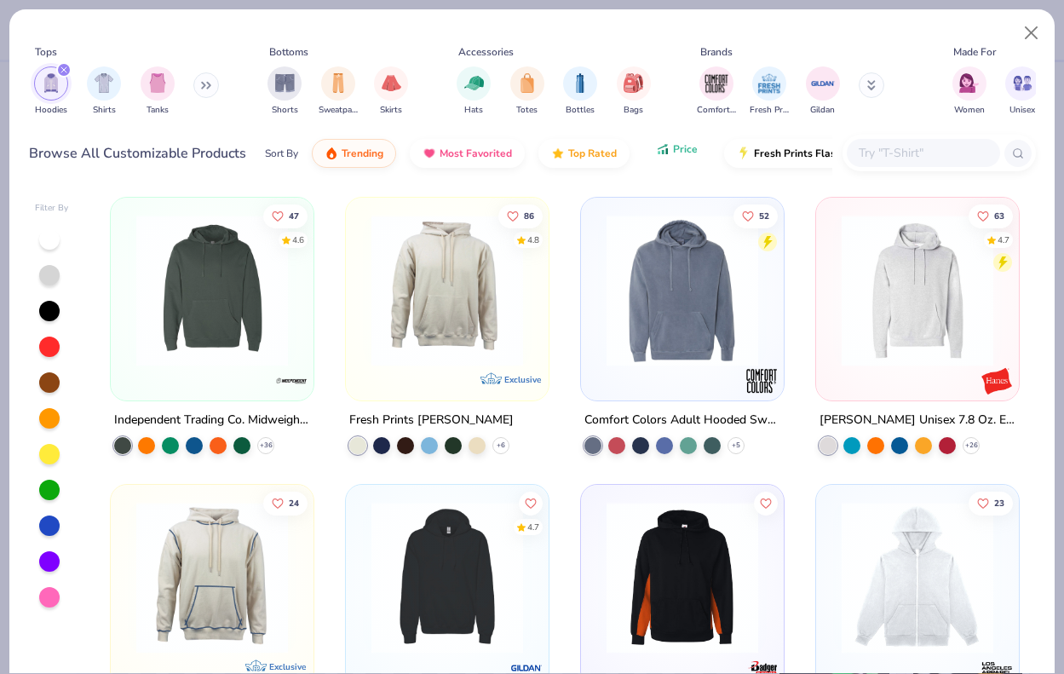
click at [671, 145] on button "Price" at bounding box center [676, 149] width 67 height 29
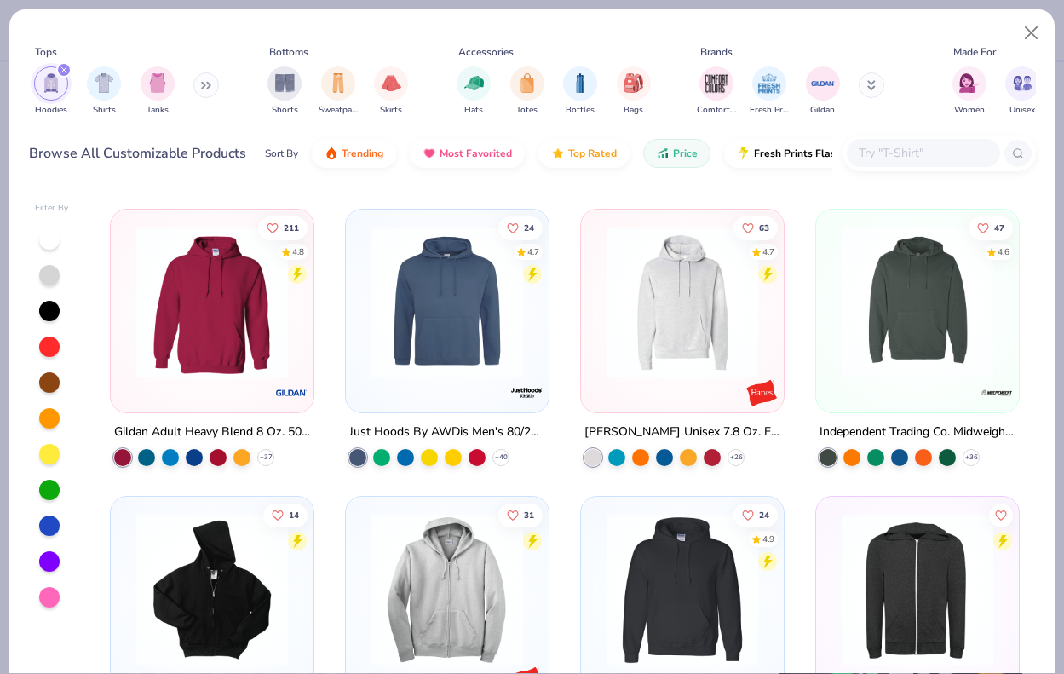
scroll to position [276, 0]
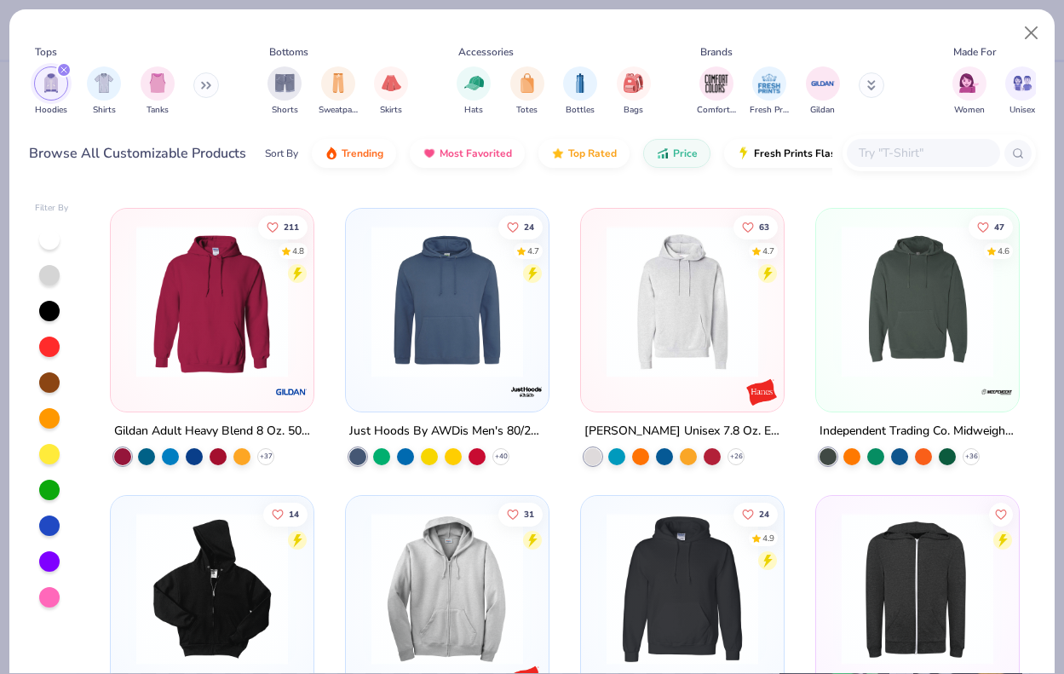
click at [245, 338] on img at bounding box center [212, 302] width 169 height 152
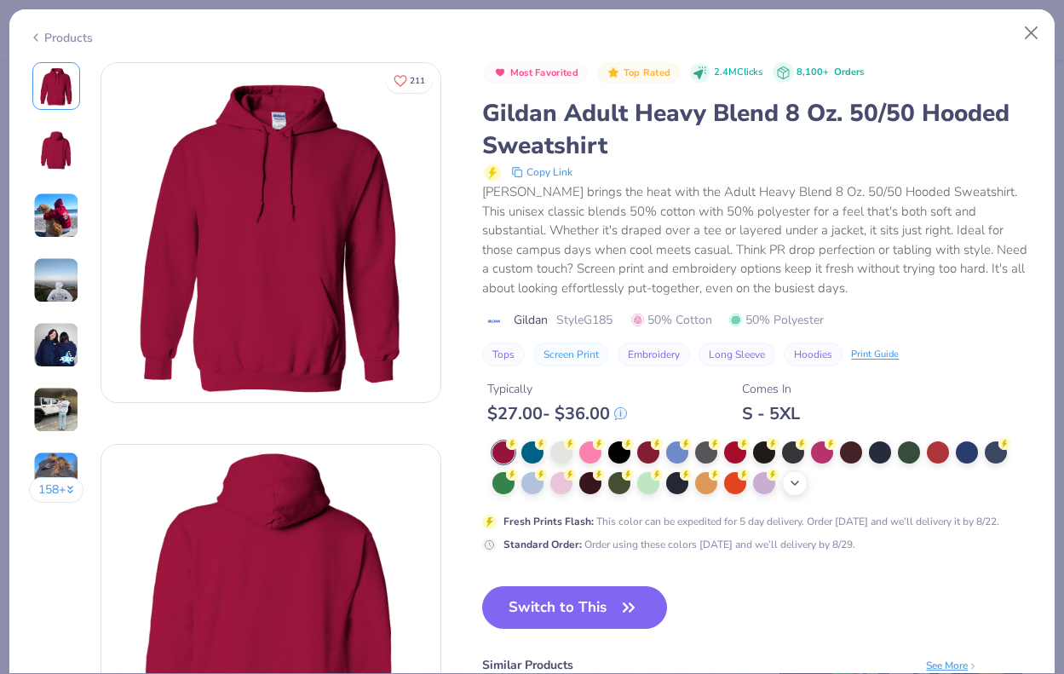
click at [792, 486] on icon at bounding box center [795, 483] width 14 height 14
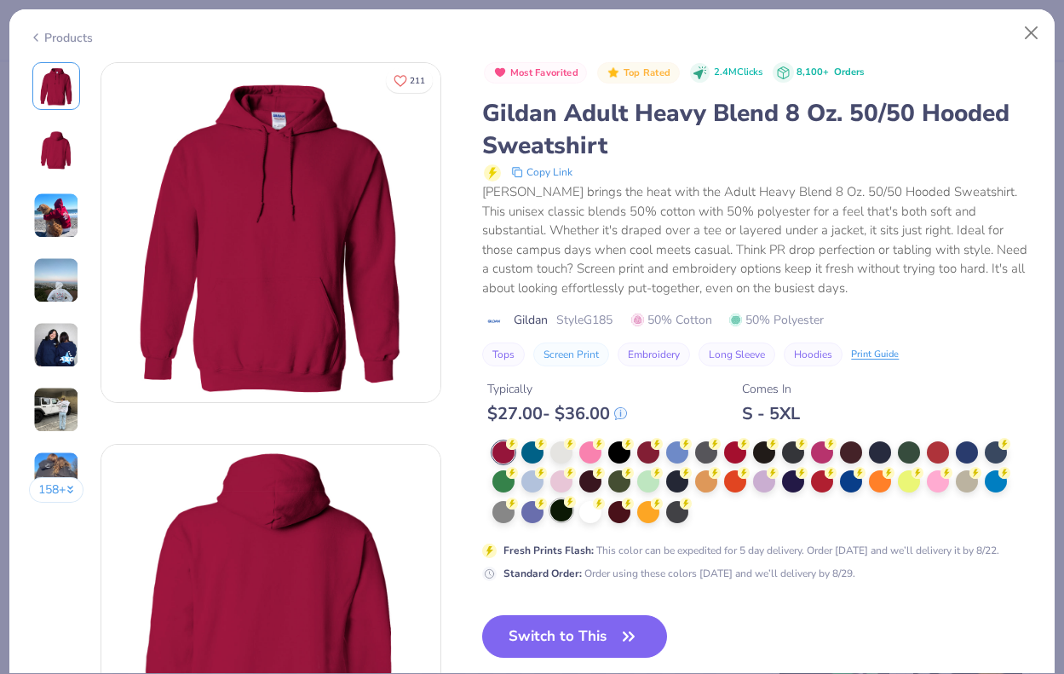
click at [566, 518] on div at bounding box center [562, 510] width 22 height 22
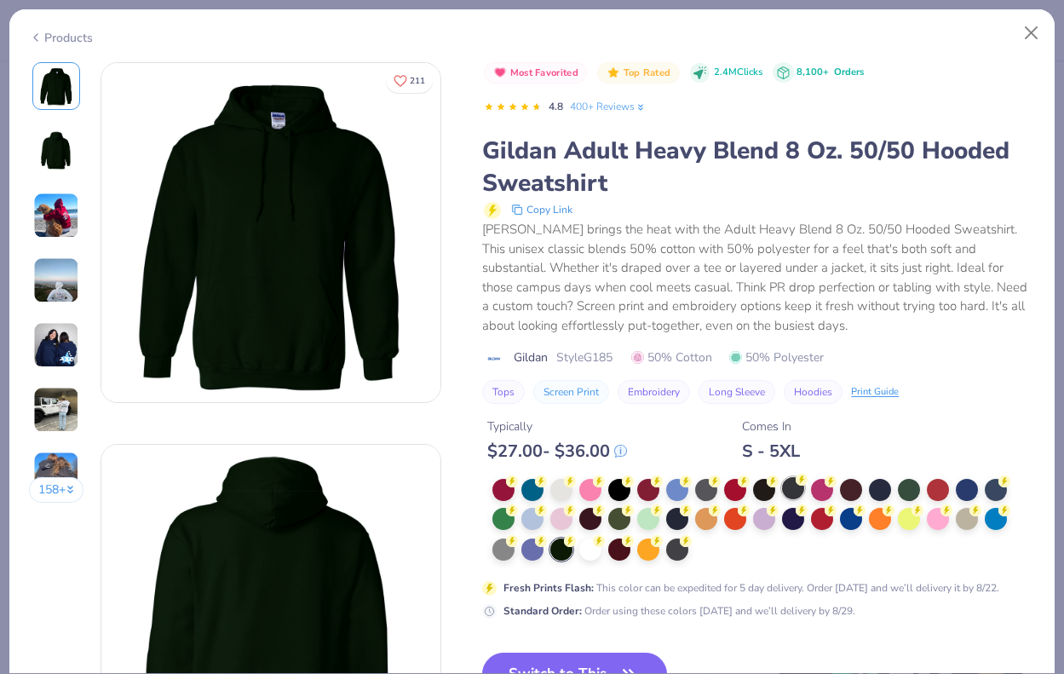
click at [793, 484] on div at bounding box center [793, 488] width 22 height 22
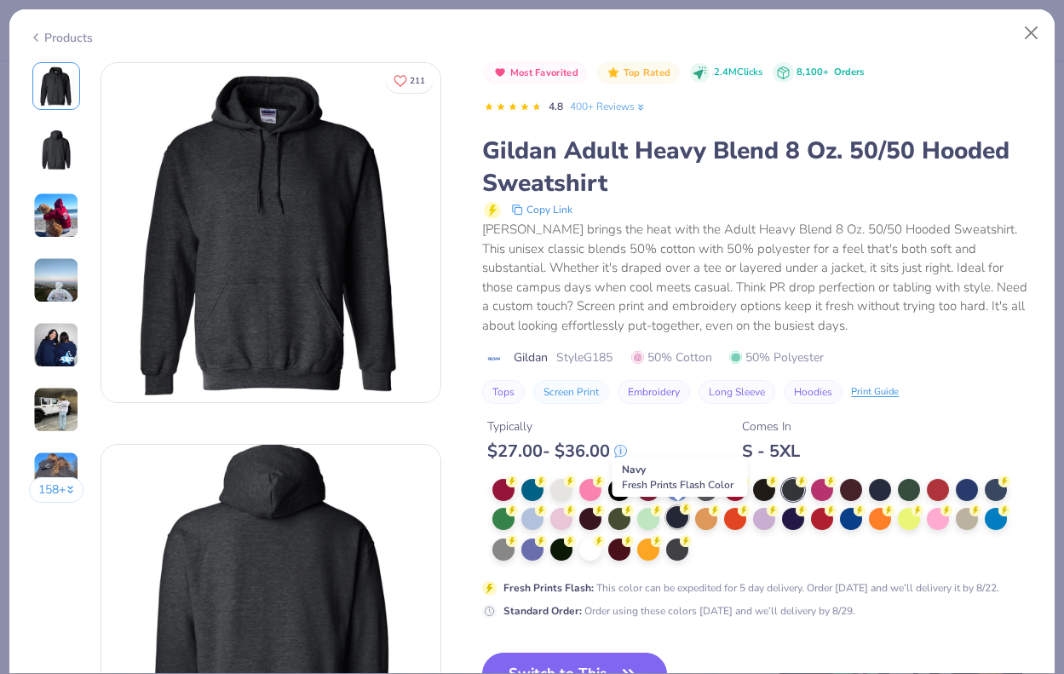
click at [681, 523] on div at bounding box center [677, 517] width 22 height 22
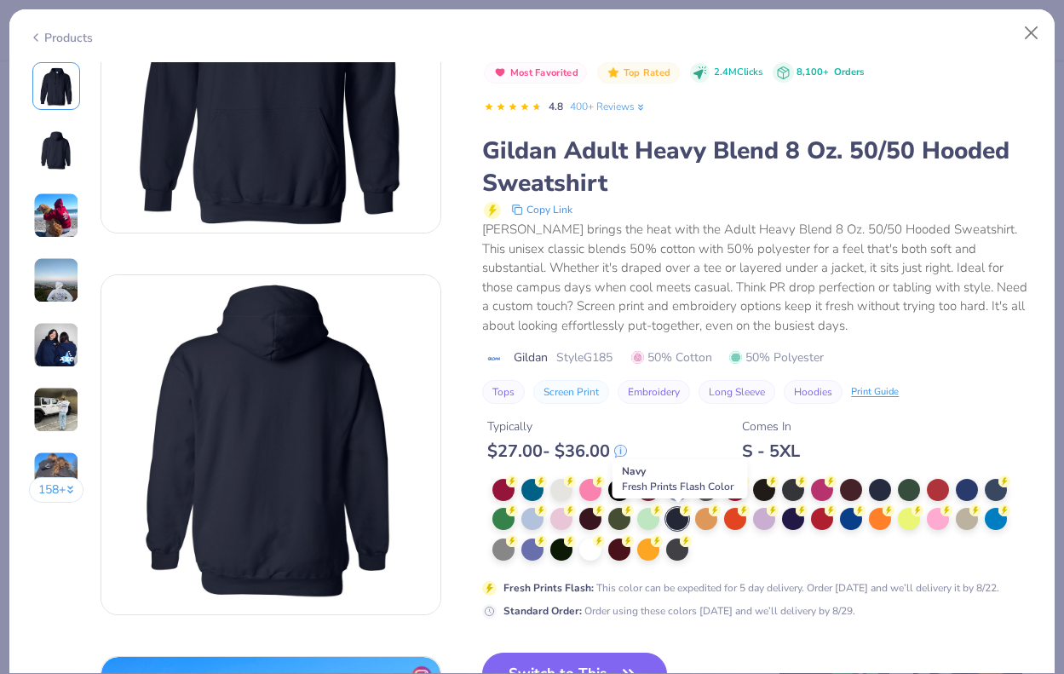
scroll to position [237, 0]
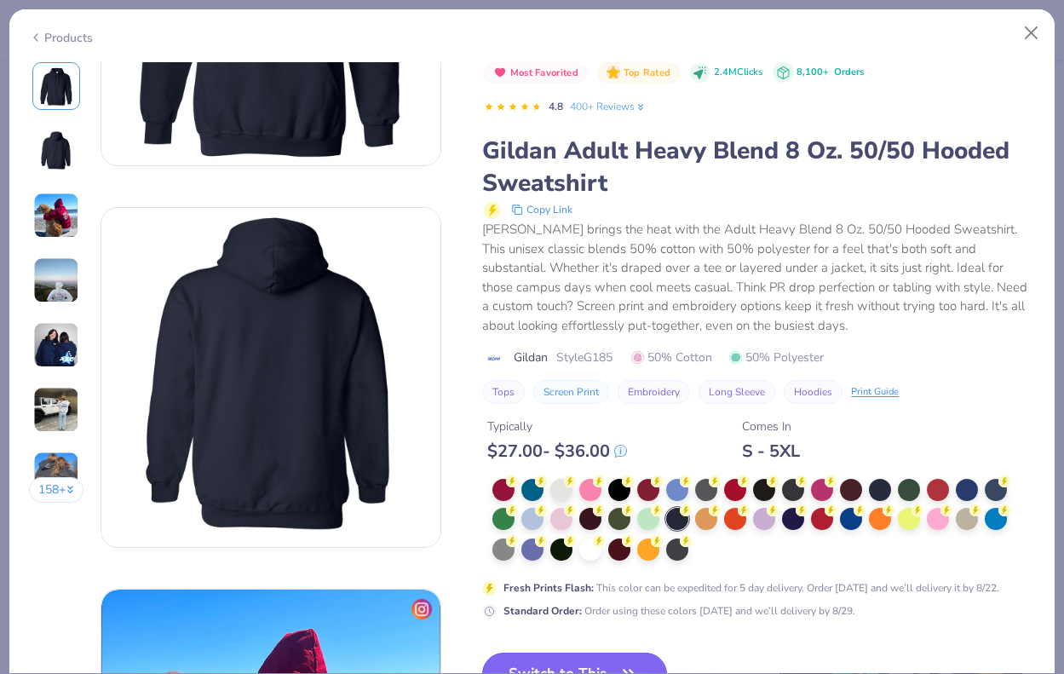
click at [627, 660] on button "Switch to This" at bounding box center [574, 674] width 185 height 43
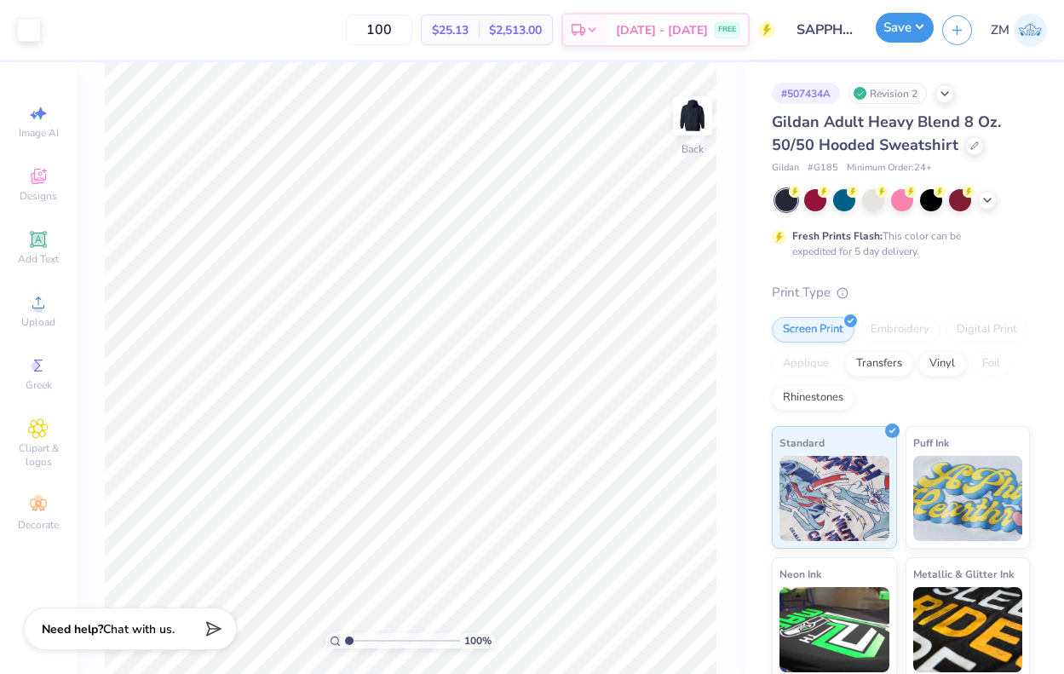
click at [907, 38] on button "Save" at bounding box center [905, 28] width 58 height 30
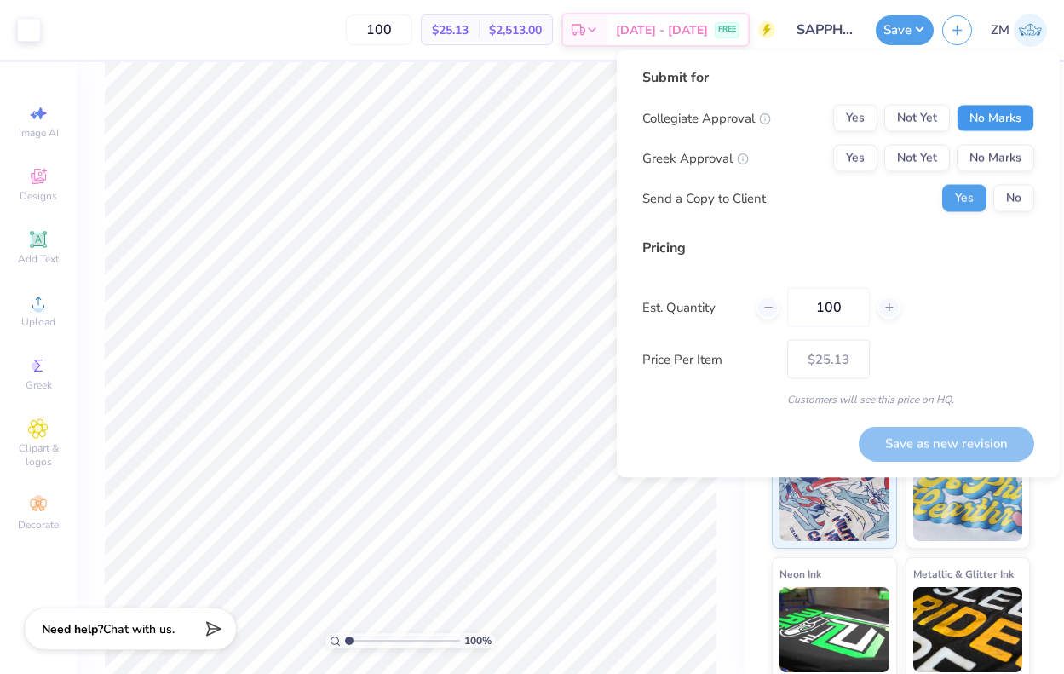
click at [995, 112] on button "No Marks" at bounding box center [996, 118] width 78 height 27
click at [995, 167] on button "No Marks" at bounding box center [996, 158] width 78 height 27
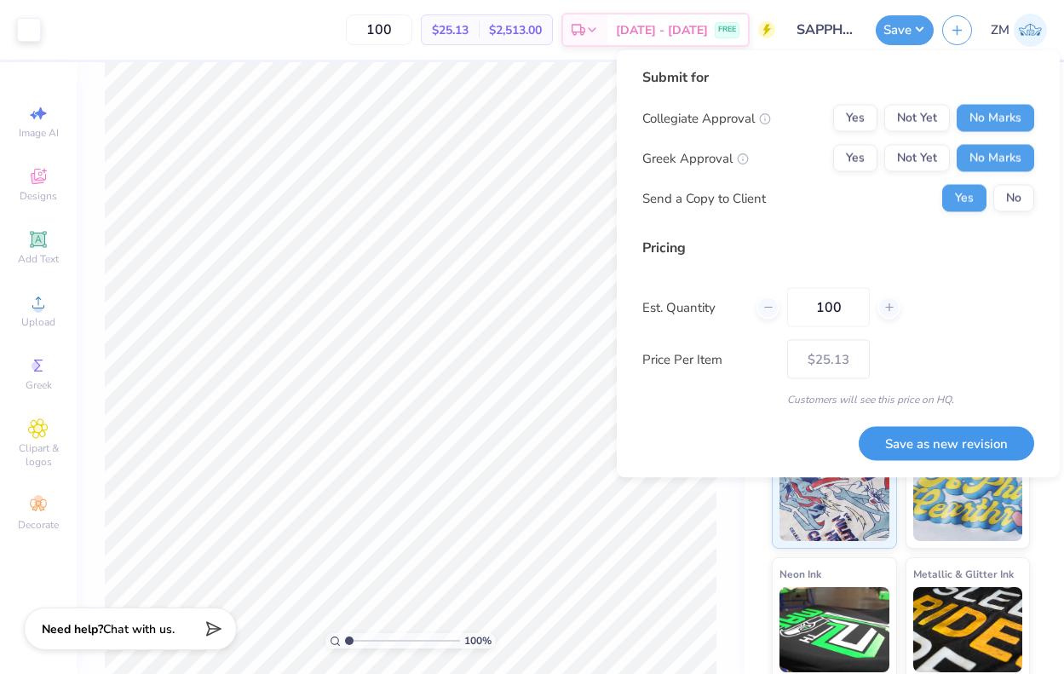
click at [946, 442] on button "Save as new revision" at bounding box center [947, 443] width 176 height 35
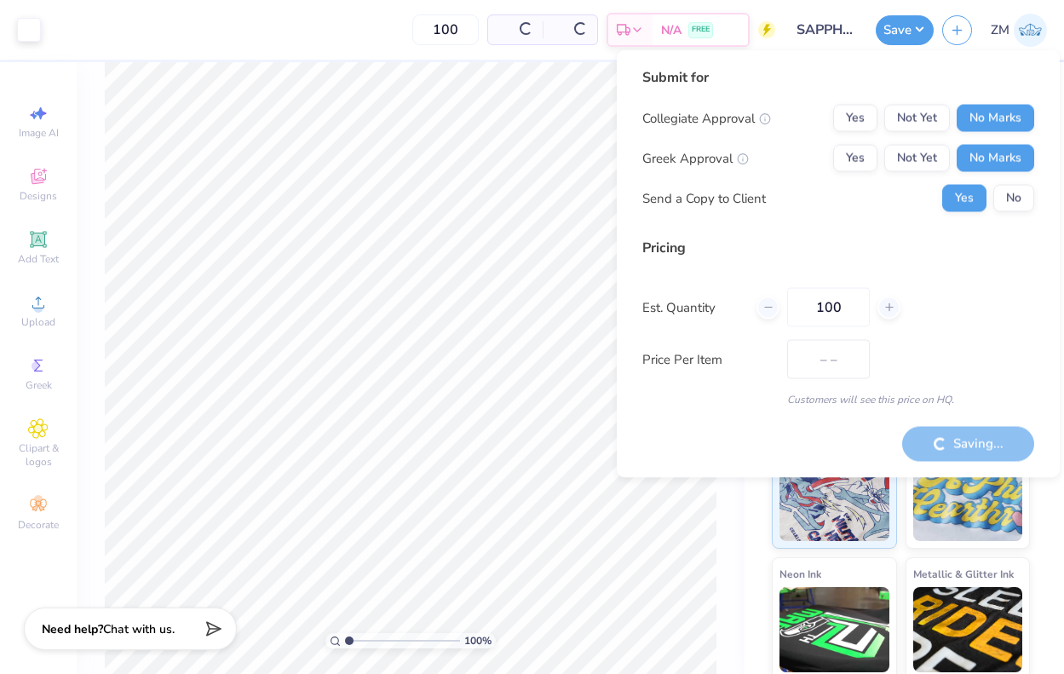
type input "$25.13"
